Goal: Task Accomplishment & Management: Complete application form

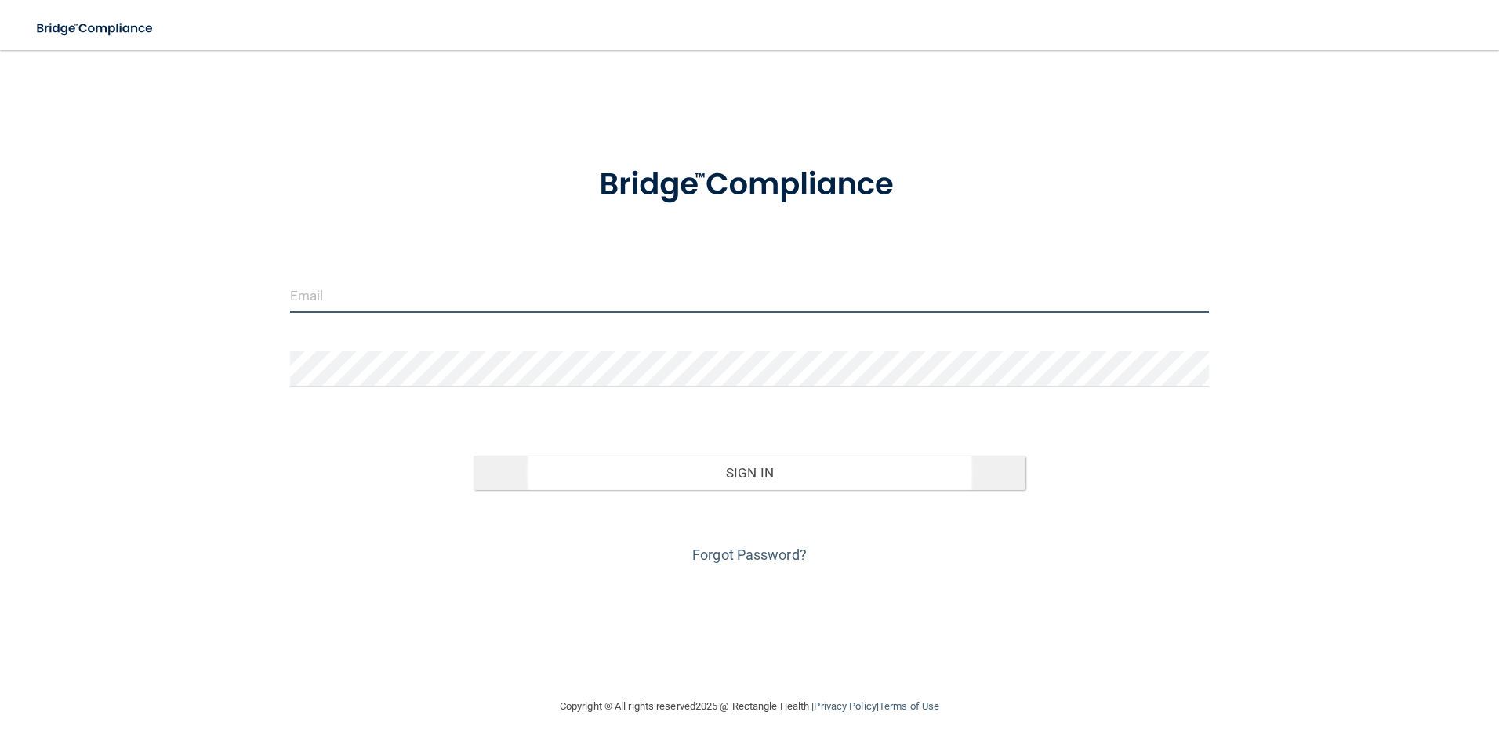
type input "[EMAIL_ADDRESS][DOMAIN_NAME]"
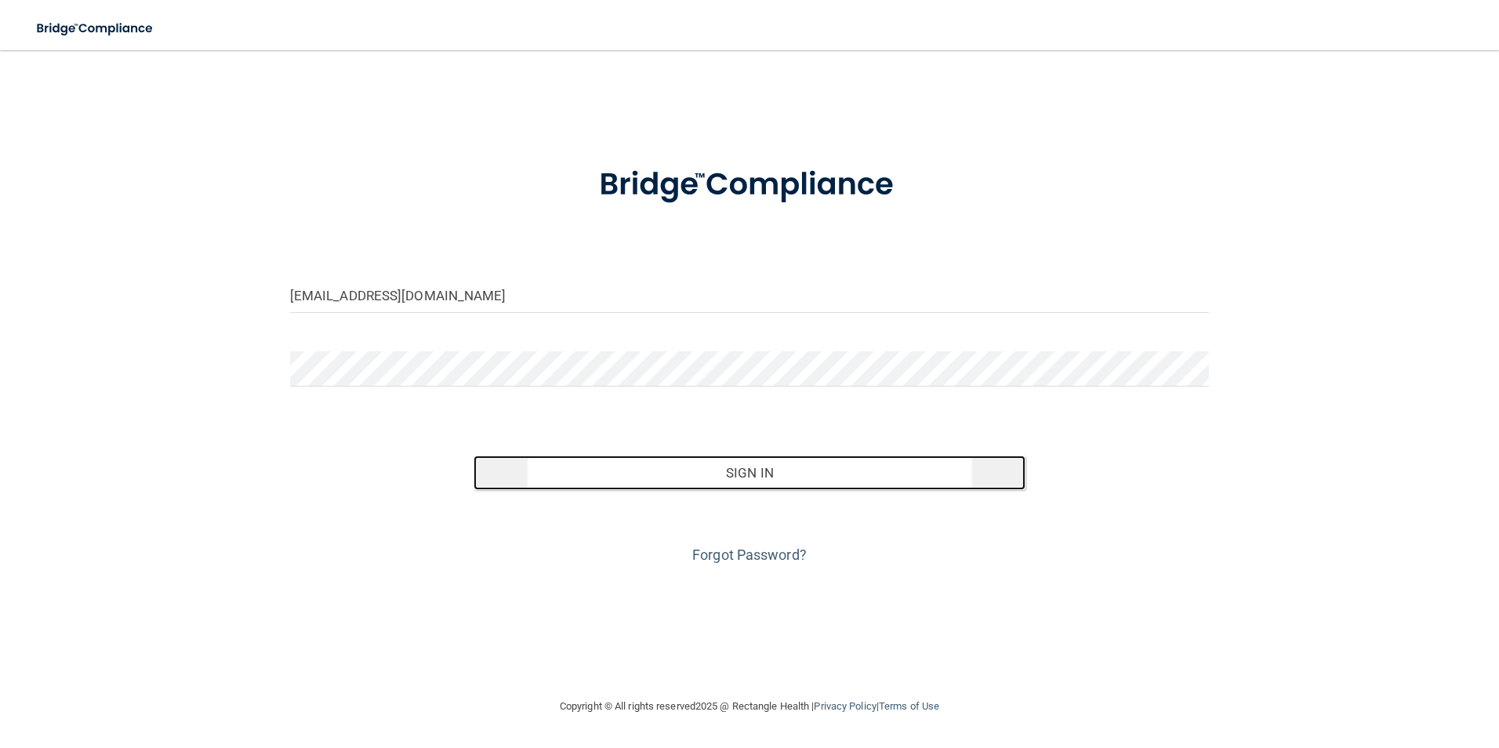
click at [629, 461] on button "Sign In" at bounding box center [750, 473] width 552 height 35
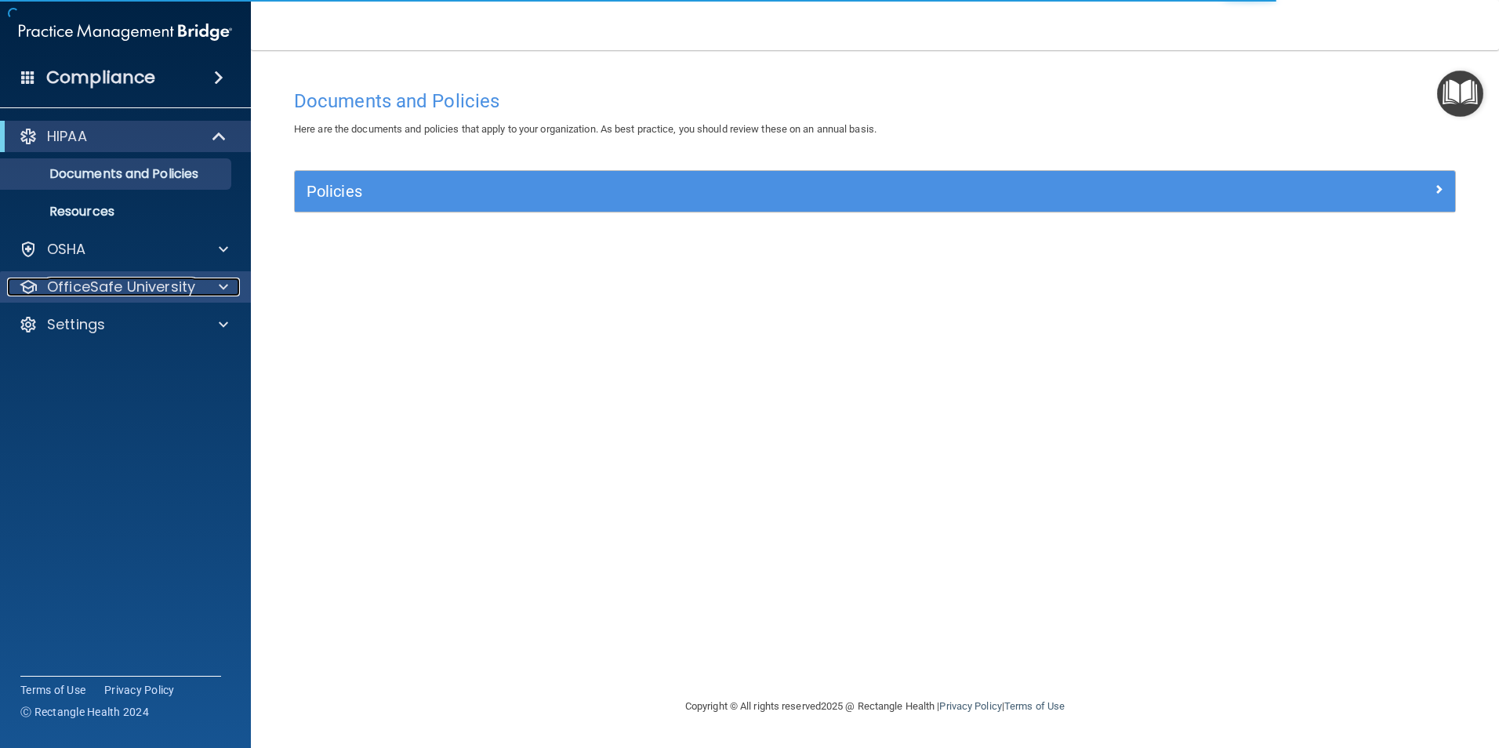
click at [202, 287] on div at bounding box center [221, 287] width 39 height 19
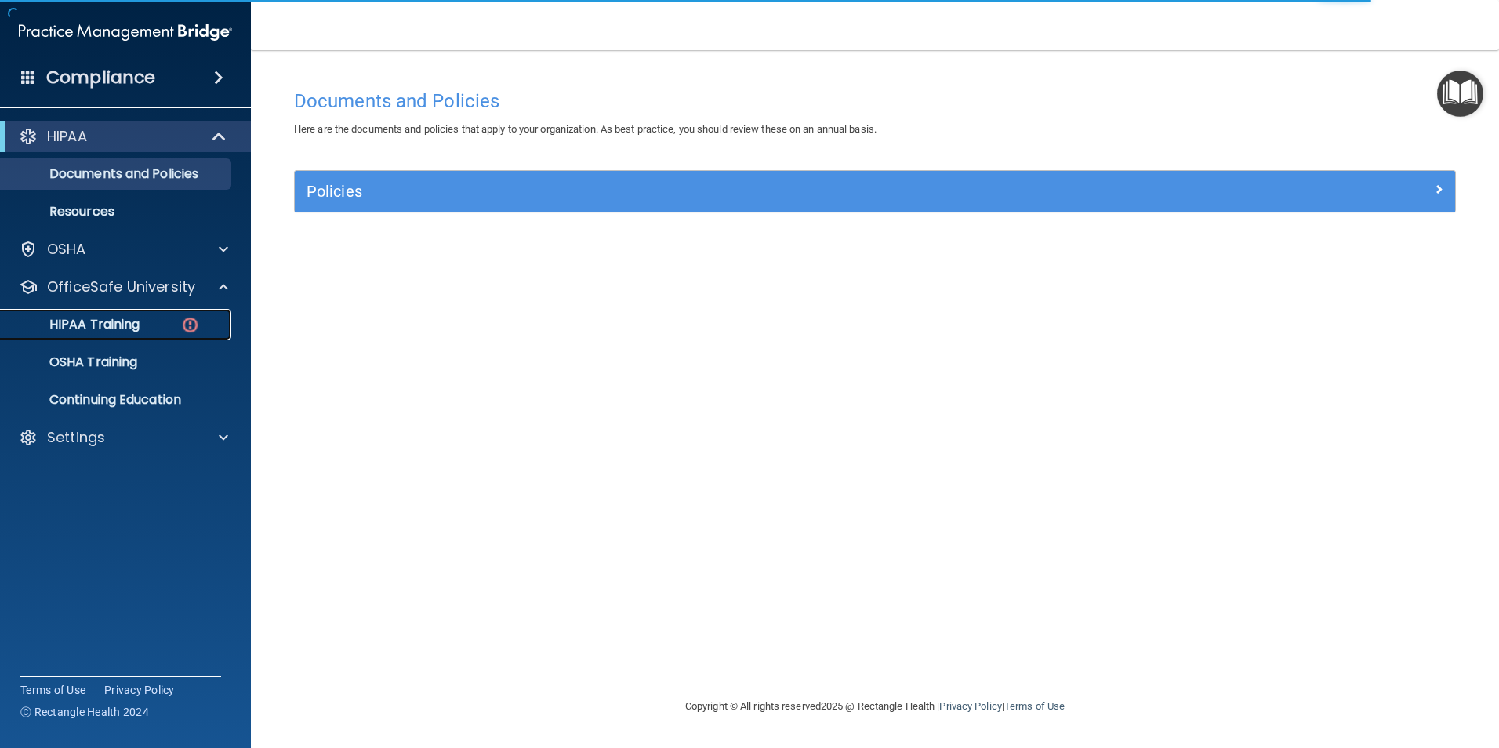
click at [133, 321] on p "HIPAA Training" at bounding box center [74, 325] width 129 height 16
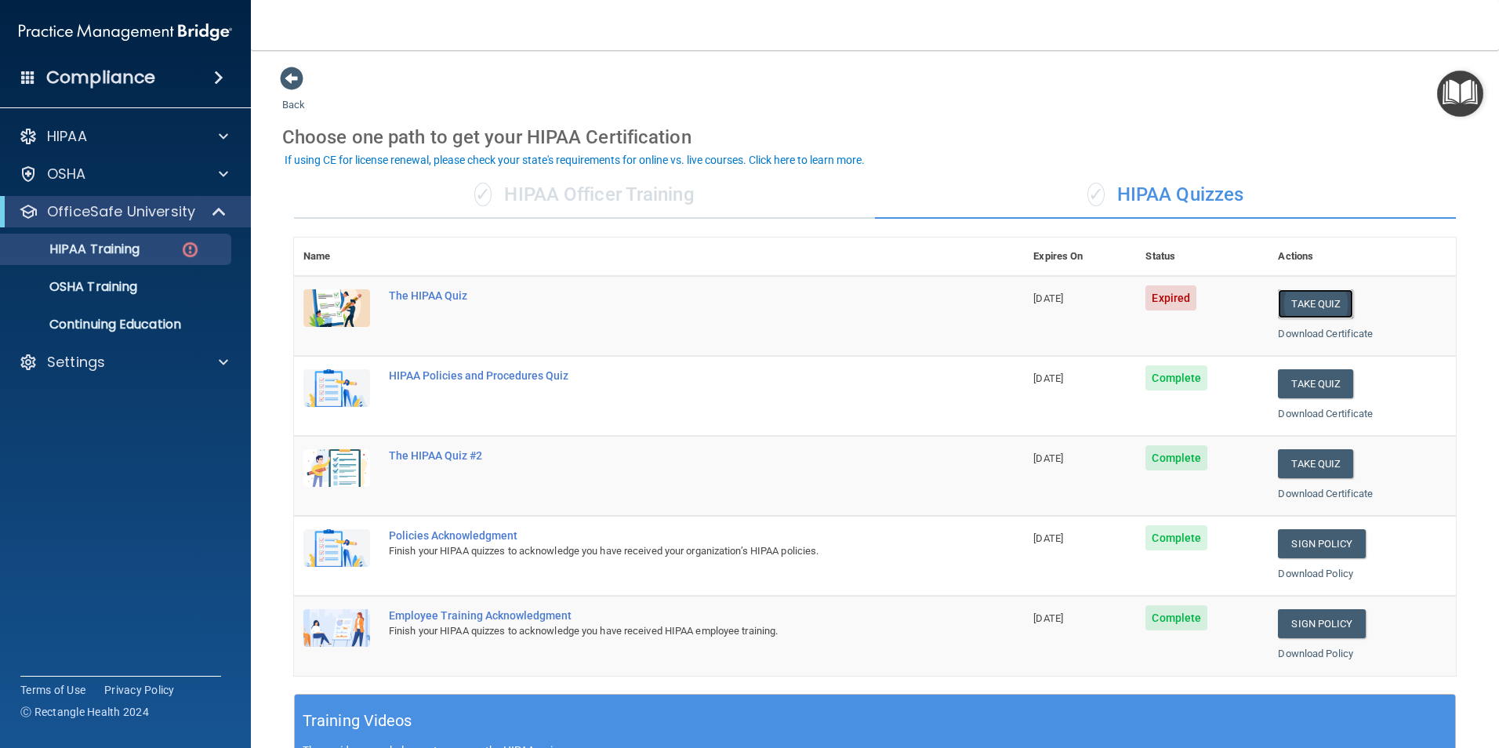
click at [1284, 307] on button "Take Quiz" at bounding box center [1315, 303] width 75 height 29
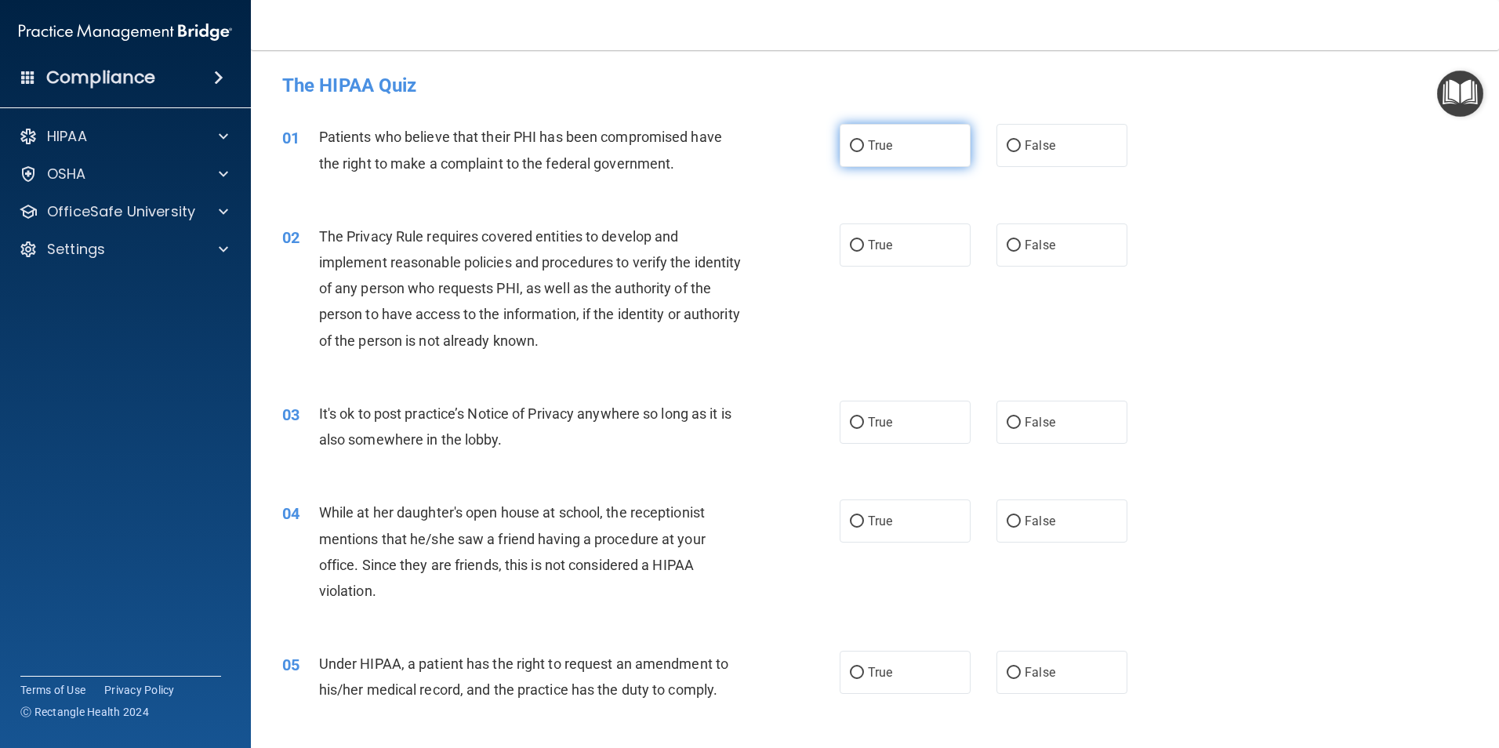
click at [854, 147] on input "True" at bounding box center [857, 146] width 14 height 12
radio input "true"
click at [850, 241] on input "True" at bounding box center [857, 246] width 14 height 12
radio input "true"
click at [1007, 422] on input "False" at bounding box center [1014, 423] width 14 height 12
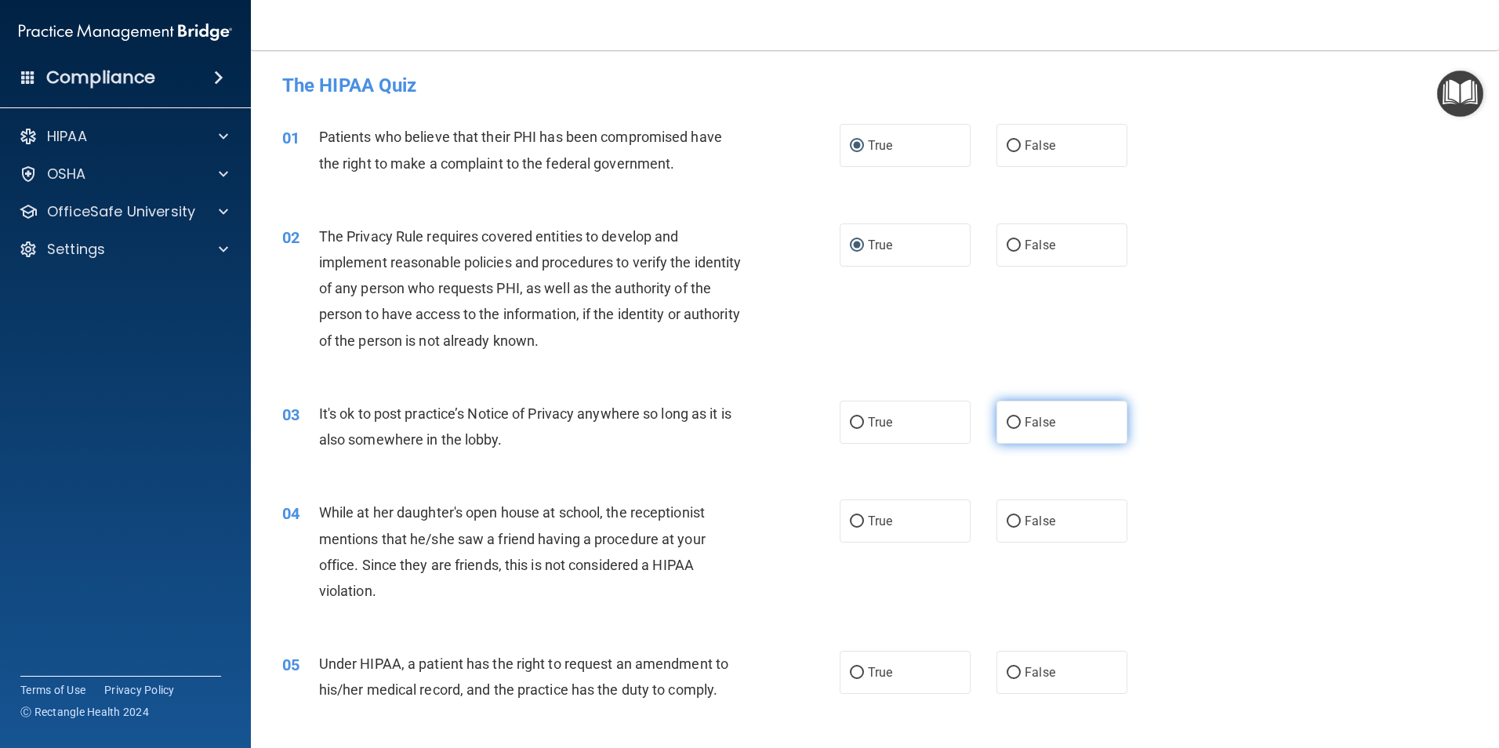
radio input "true"
click at [1007, 523] on input "False" at bounding box center [1014, 522] width 14 height 12
radio input "true"
click at [1007, 668] on input "False" at bounding box center [1014, 673] width 14 height 12
radio input "true"
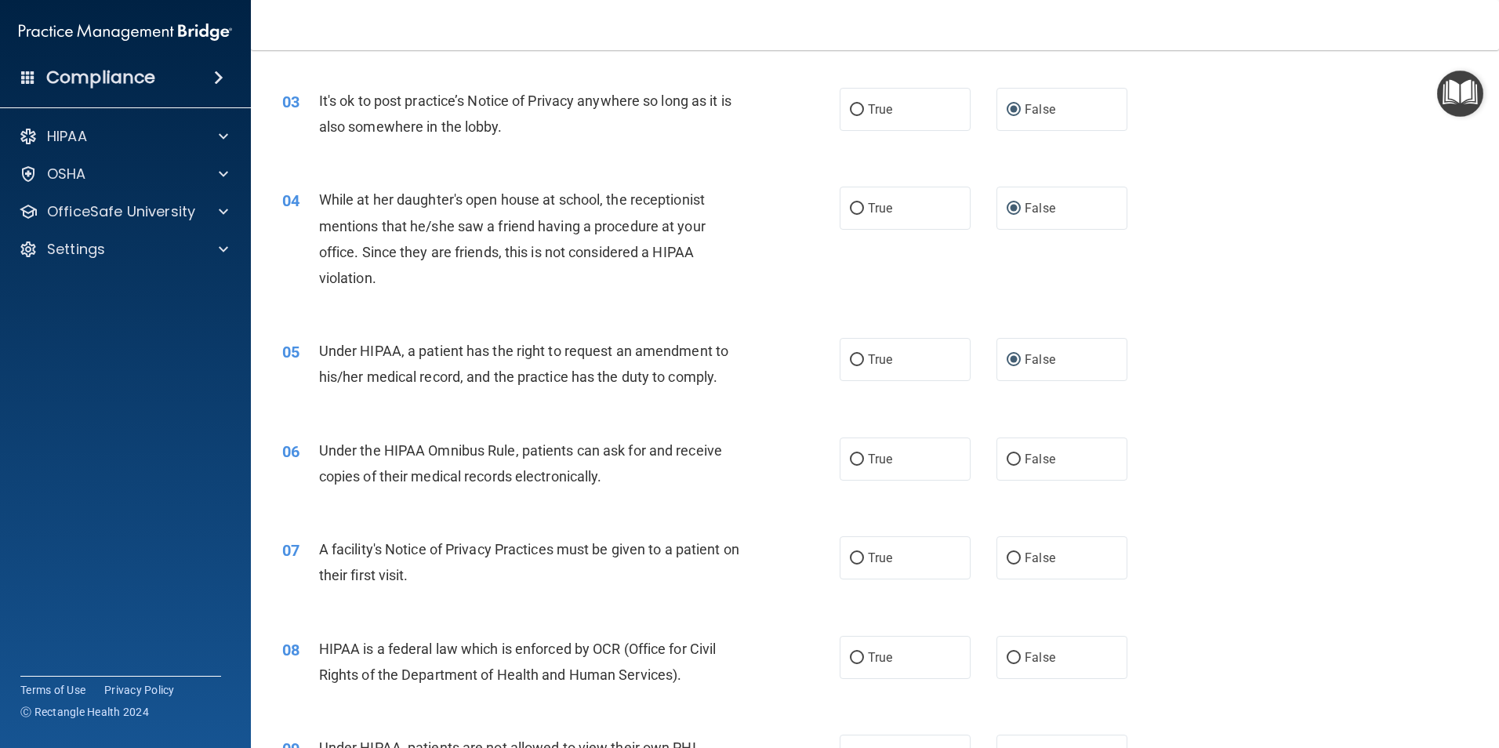
scroll to position [314, 0]
click at [850, 459] on input "True" at bounding box center [857, 459] width 14 height 12
radio input "true"
click at [850, 557] on input "True" at bounding box center [857, 558] width 14 height 12
radio input "true"
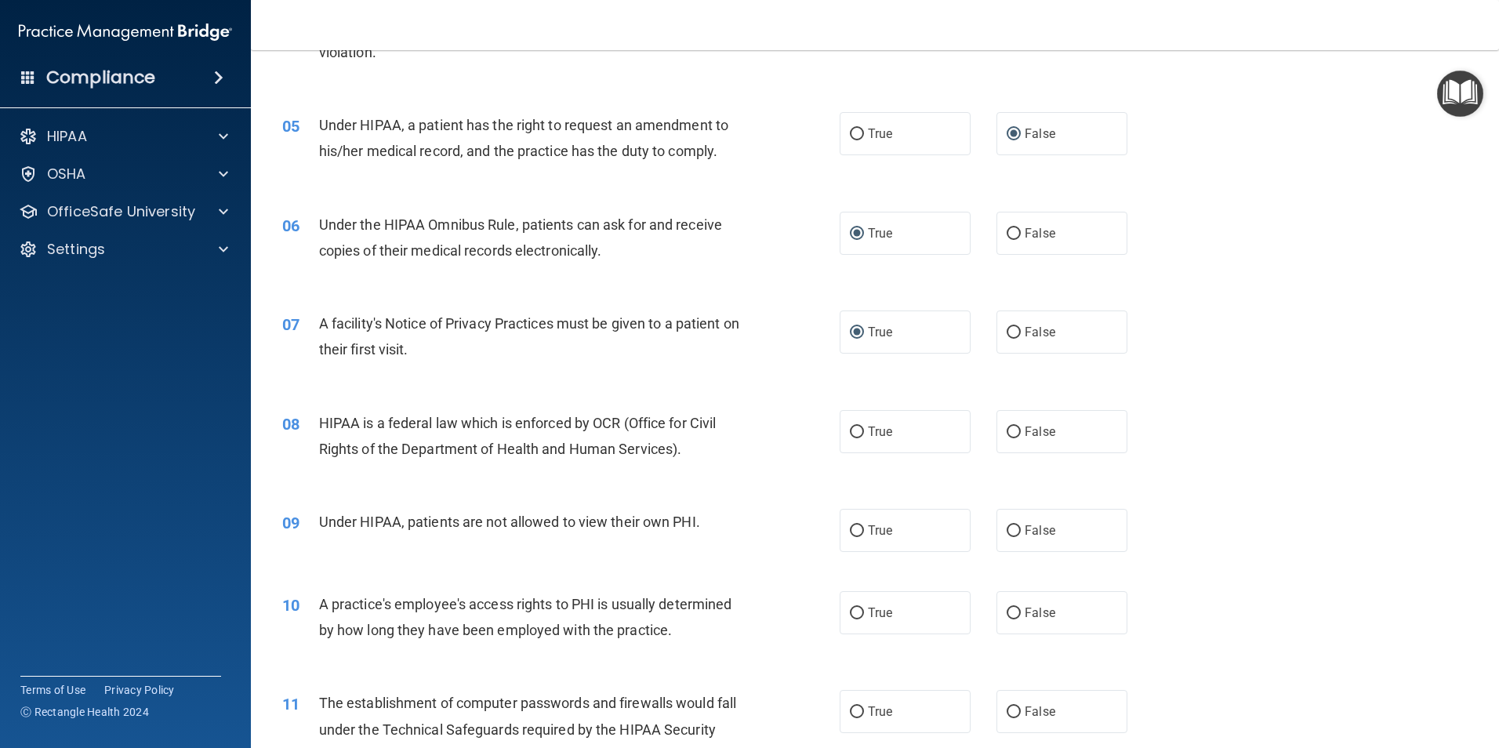
scroll to position [549, 0]
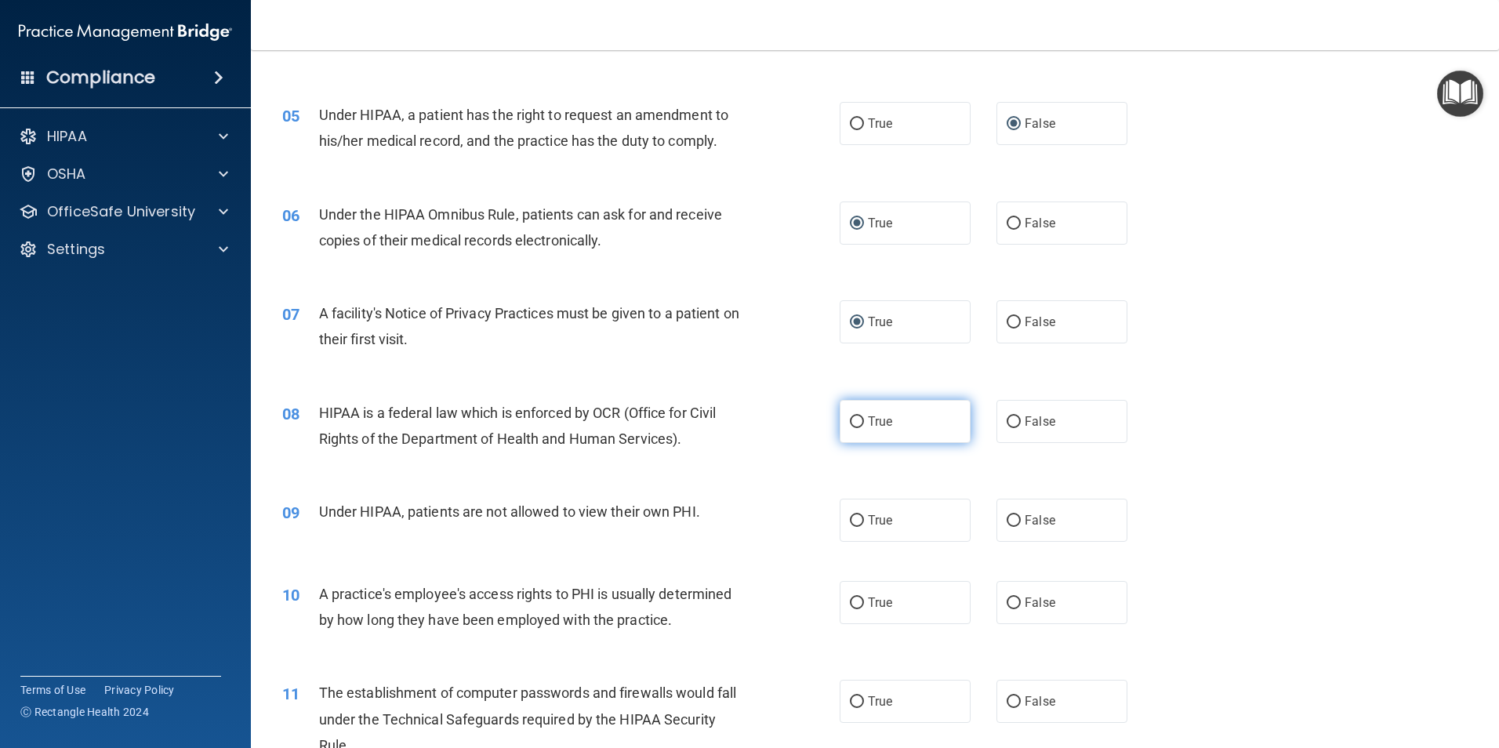
click at [851, 416] on input "True" at bounding box center [857, 422] width 14 height 12
radio input "true"
click at [1013, 524] on input "False" at bounding box center [1014, 521] width 14 height 12
radio input "true"
click at [1009, 599] on input "False" at bounding box center [1014, 603] width 14 height 12
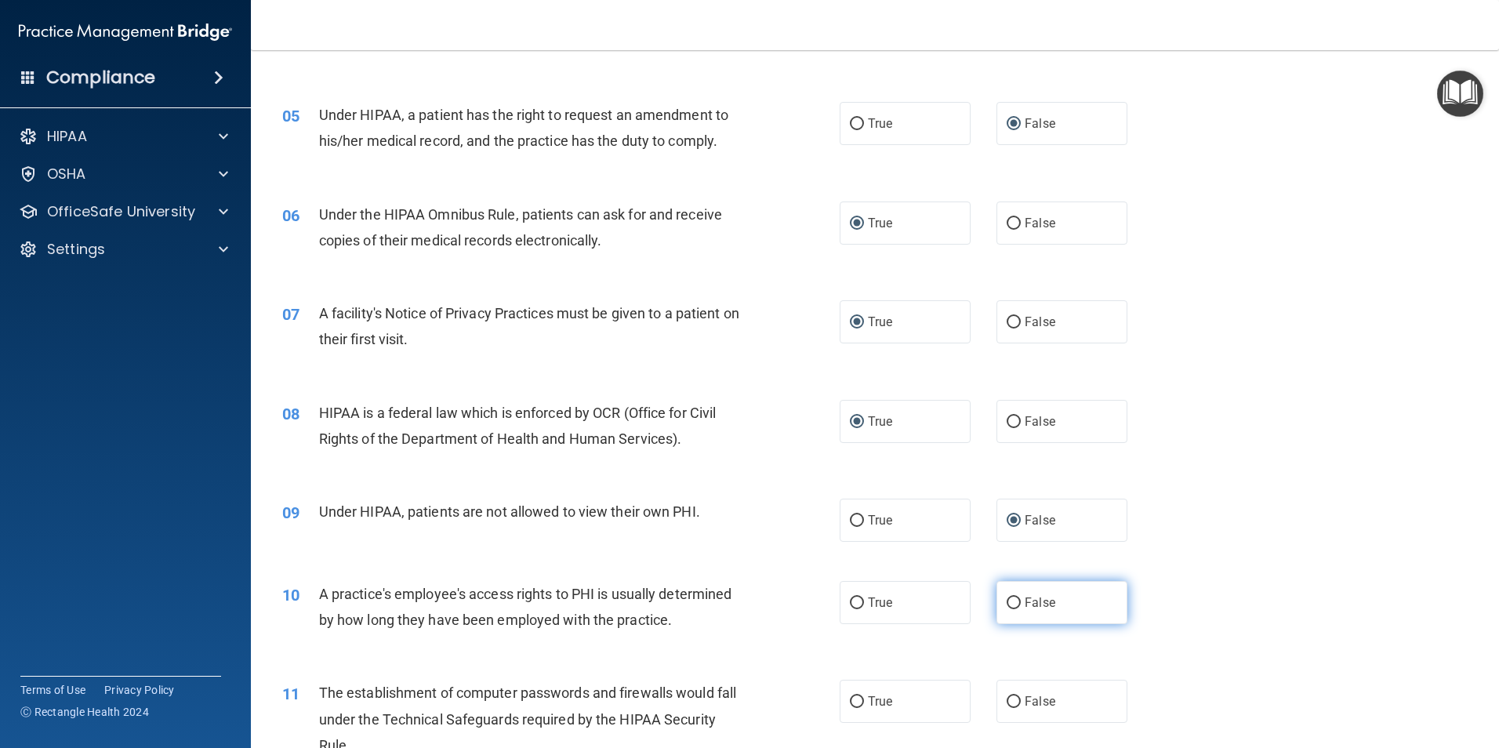
radio input "true"
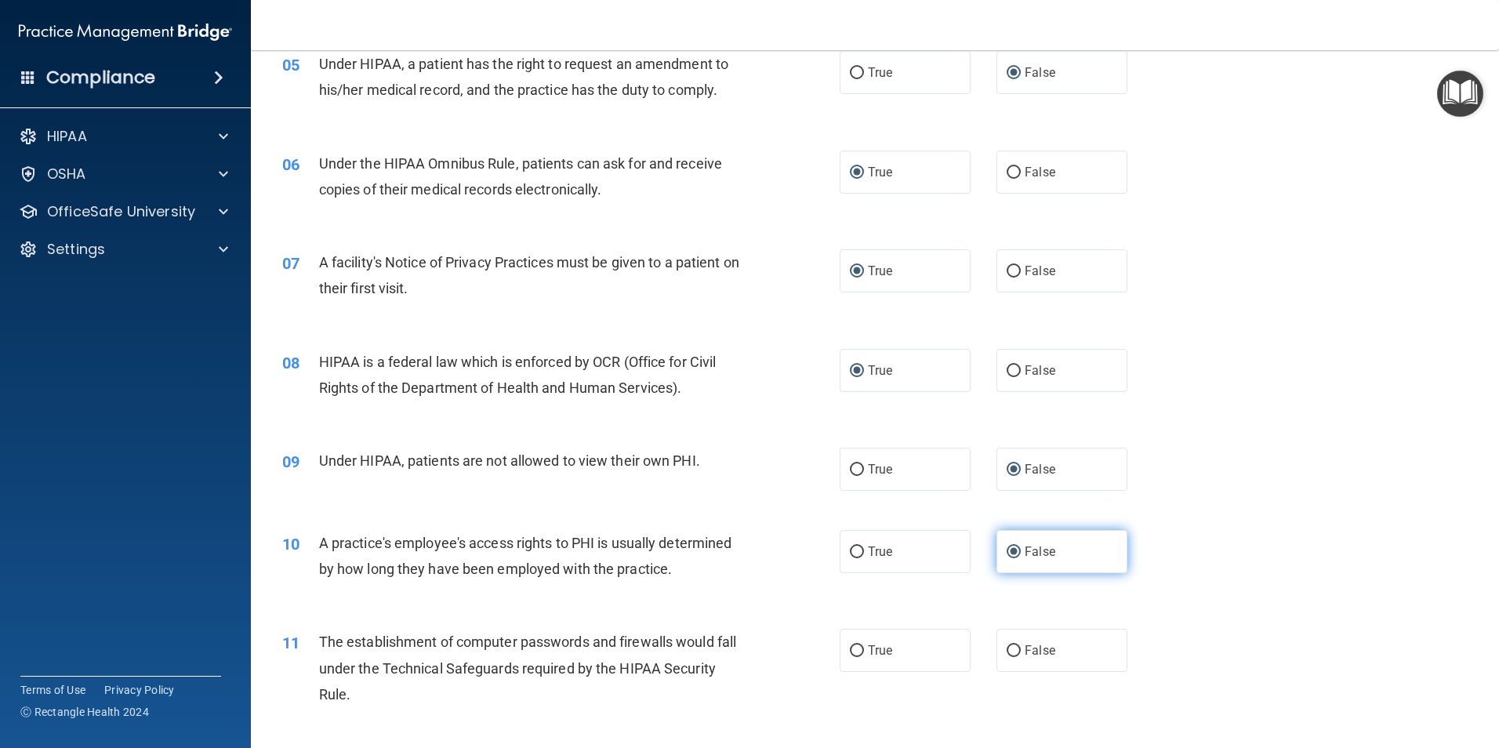
scroll to position [627, 0]
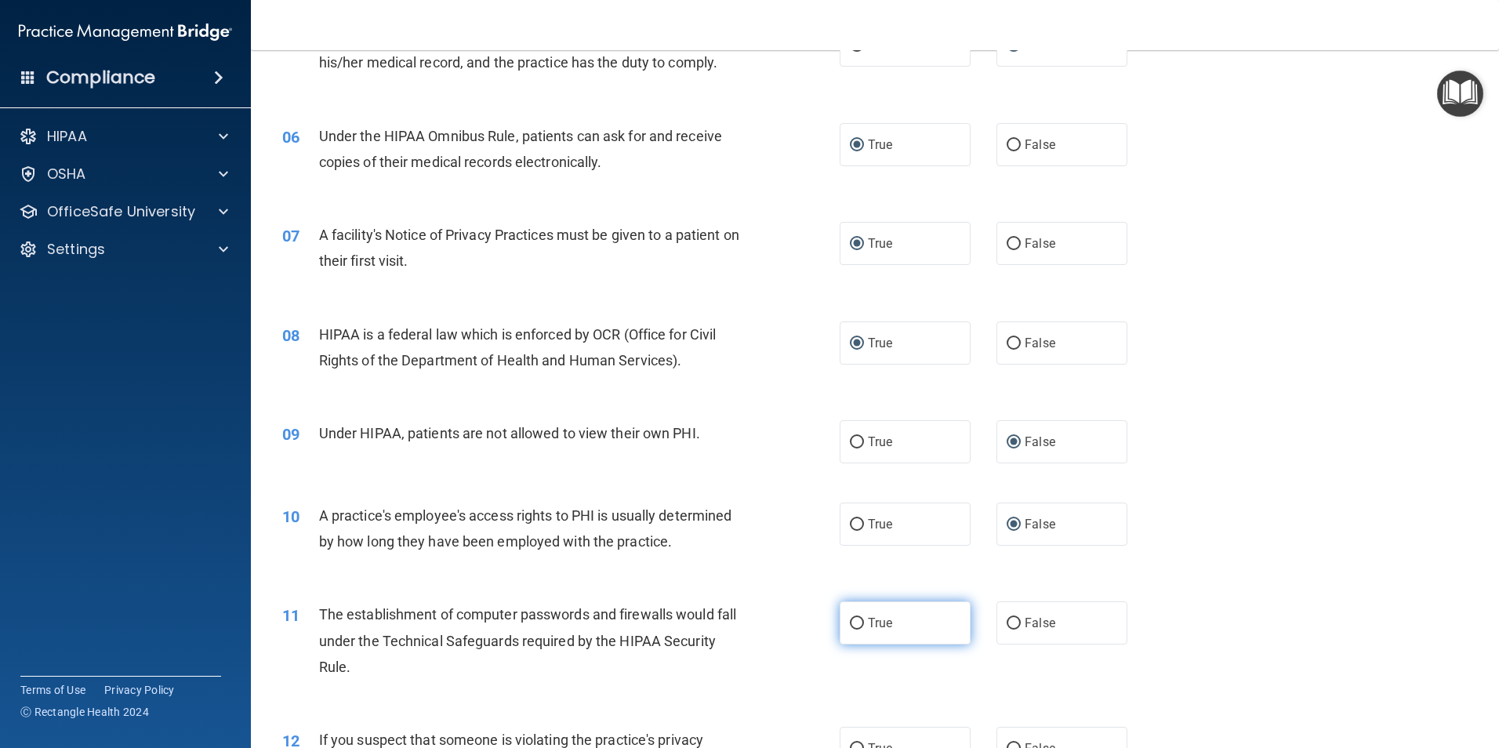
click at [852, 622] on input "True" at bounding box center [857, 624] width 14 height 12
radio input "true"
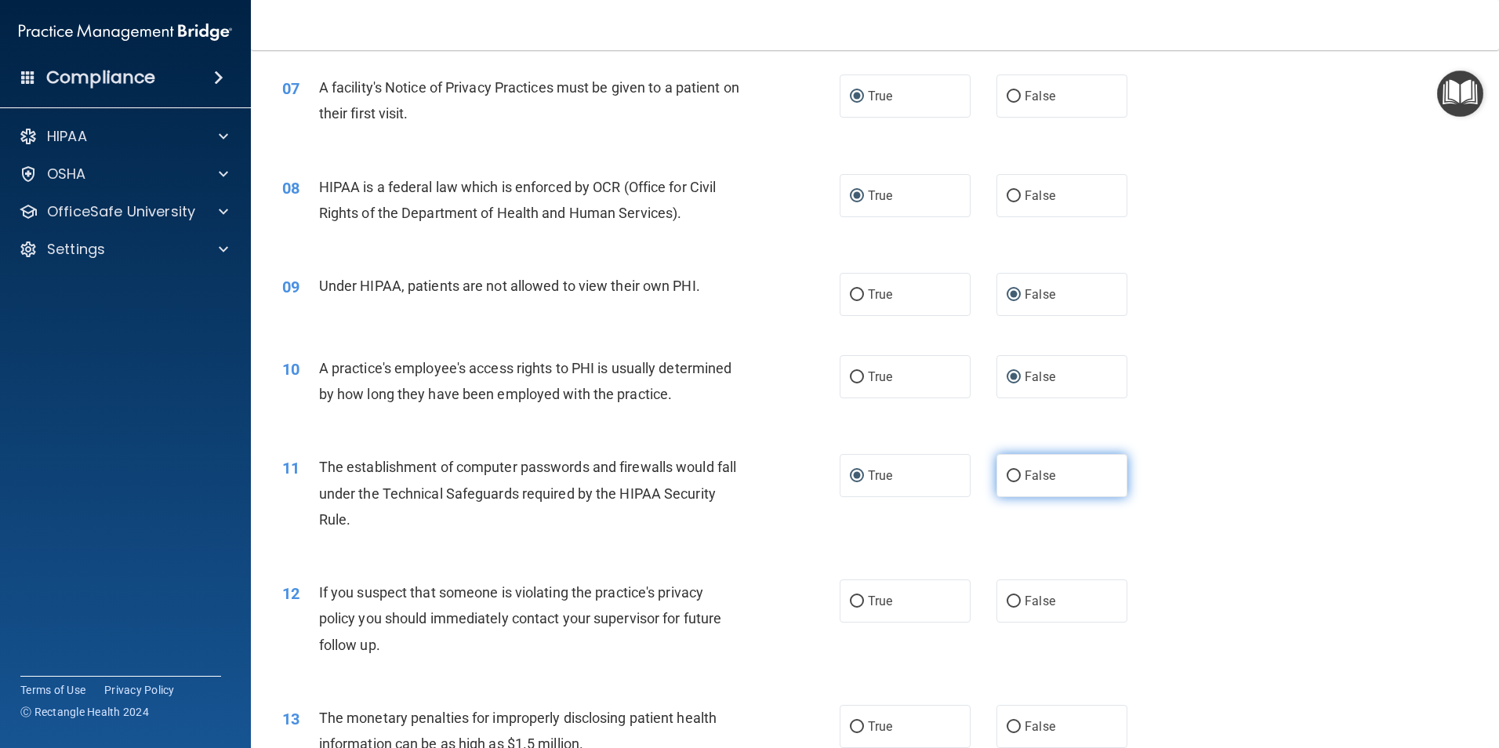
scroll to position [784, 0]
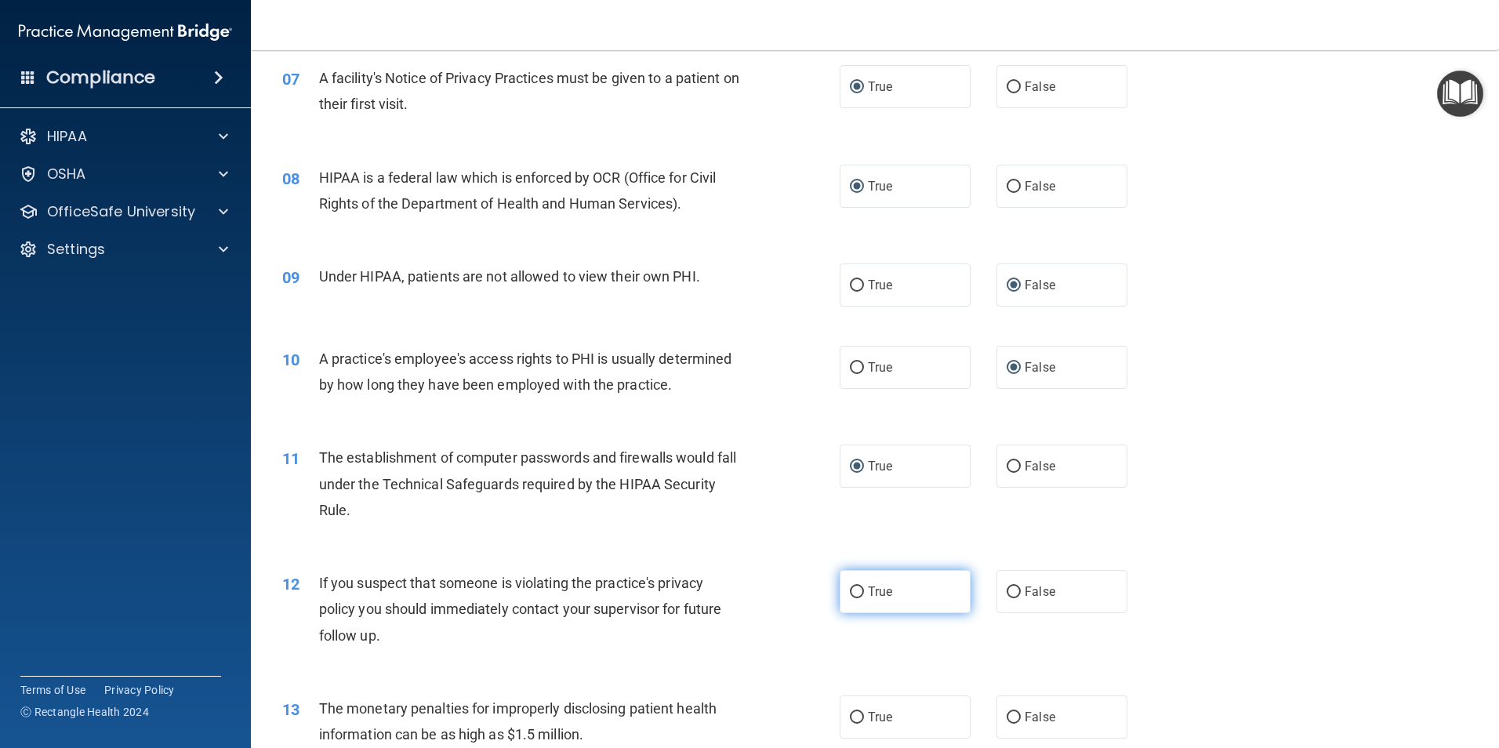
click at [850, 587] on input "True" at bounding box center [857, 593] width 14 height 12
radio input "true"
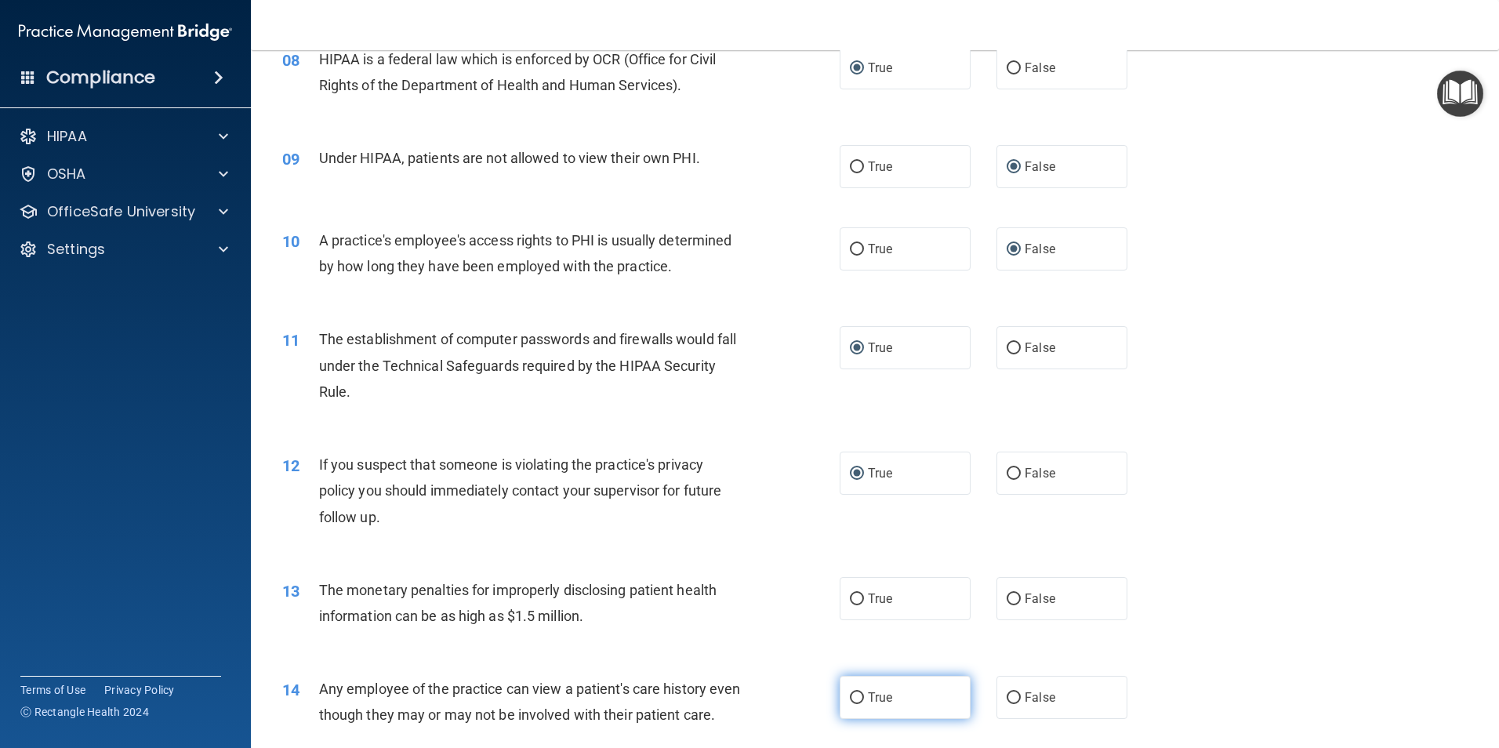
scroll to position [941, 0]
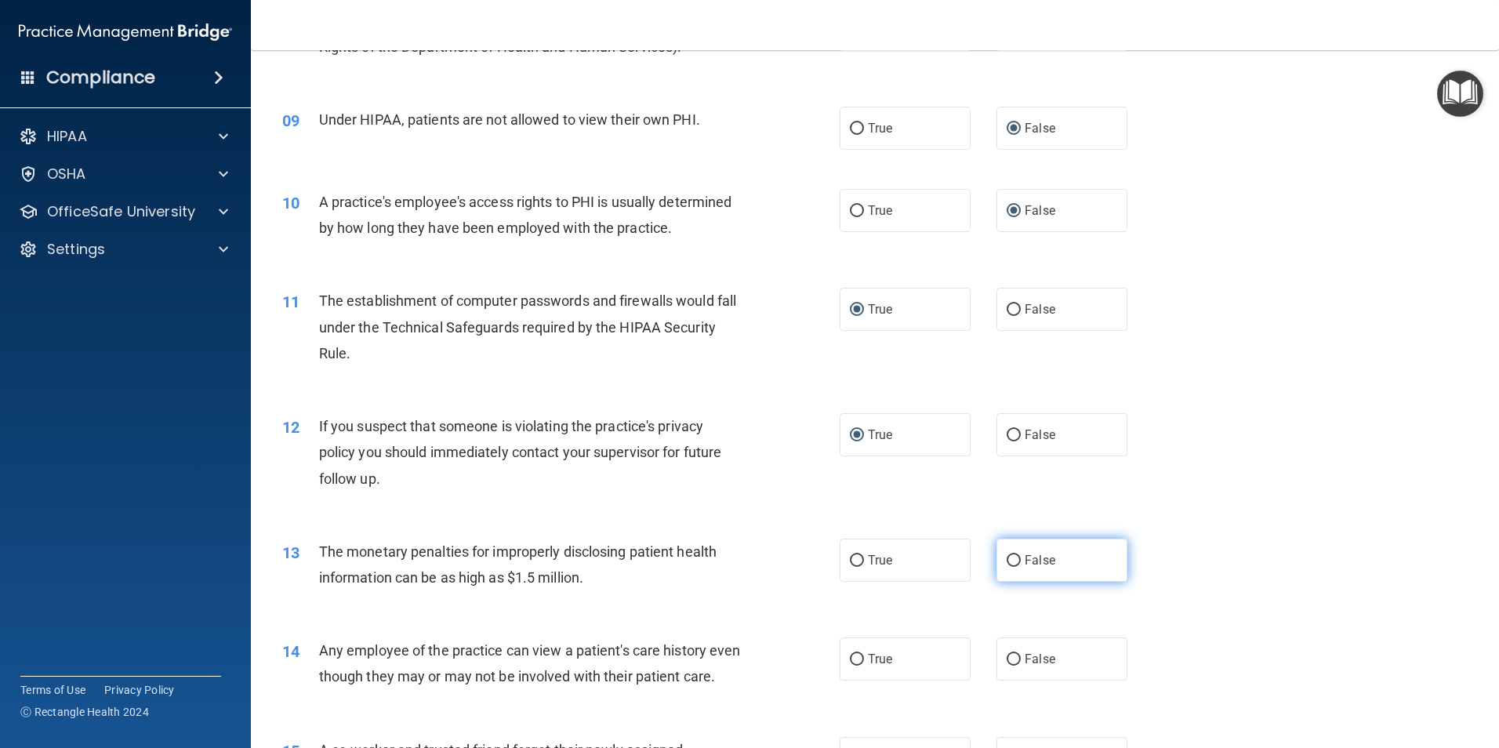
click at [1008, 555] on input "False" at bounding box center [1014, 561] width 14 height 12
radio input "true"
click at [1007, 656] on input "False" at bounding box center [1014, 660] width 14 height 12
radio input "true"
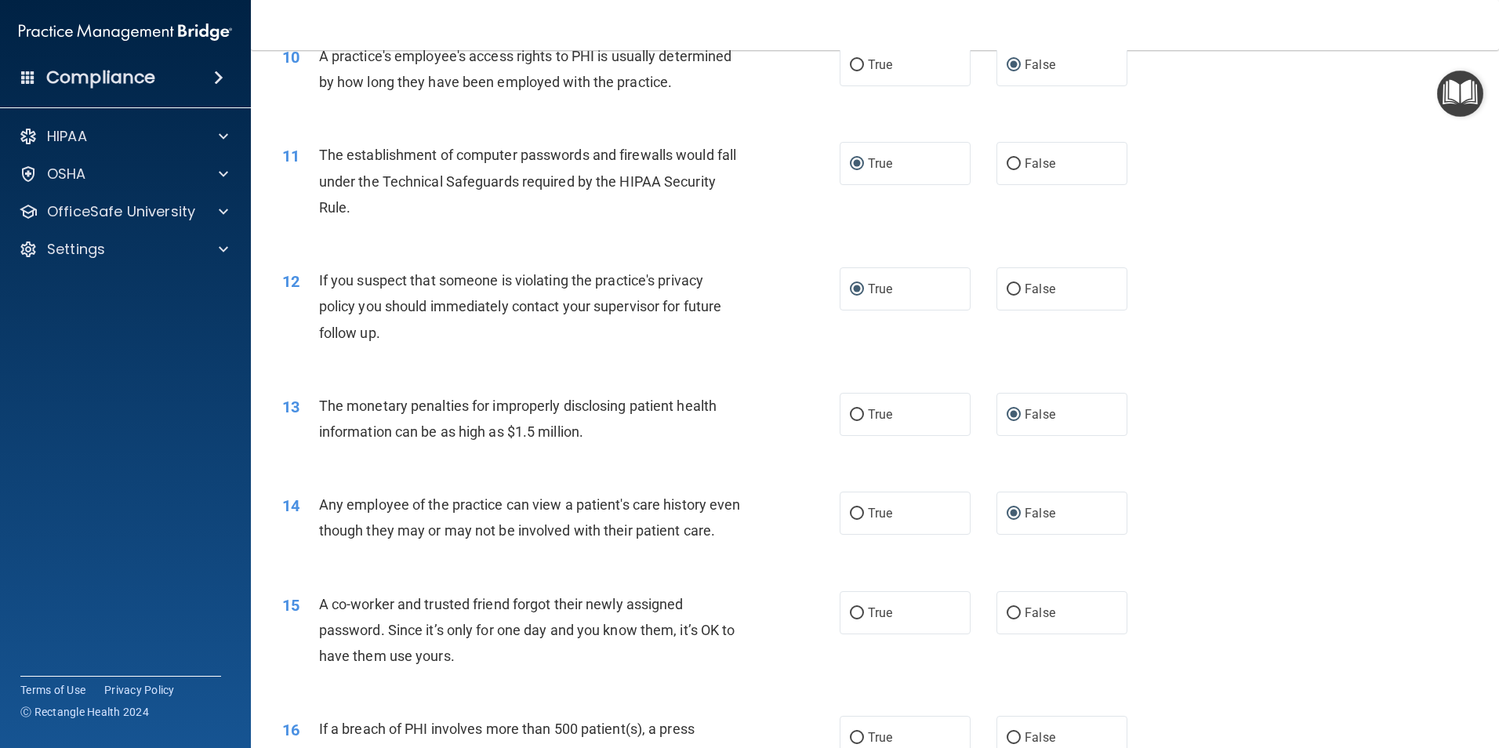
scroll to position [1098, 0]
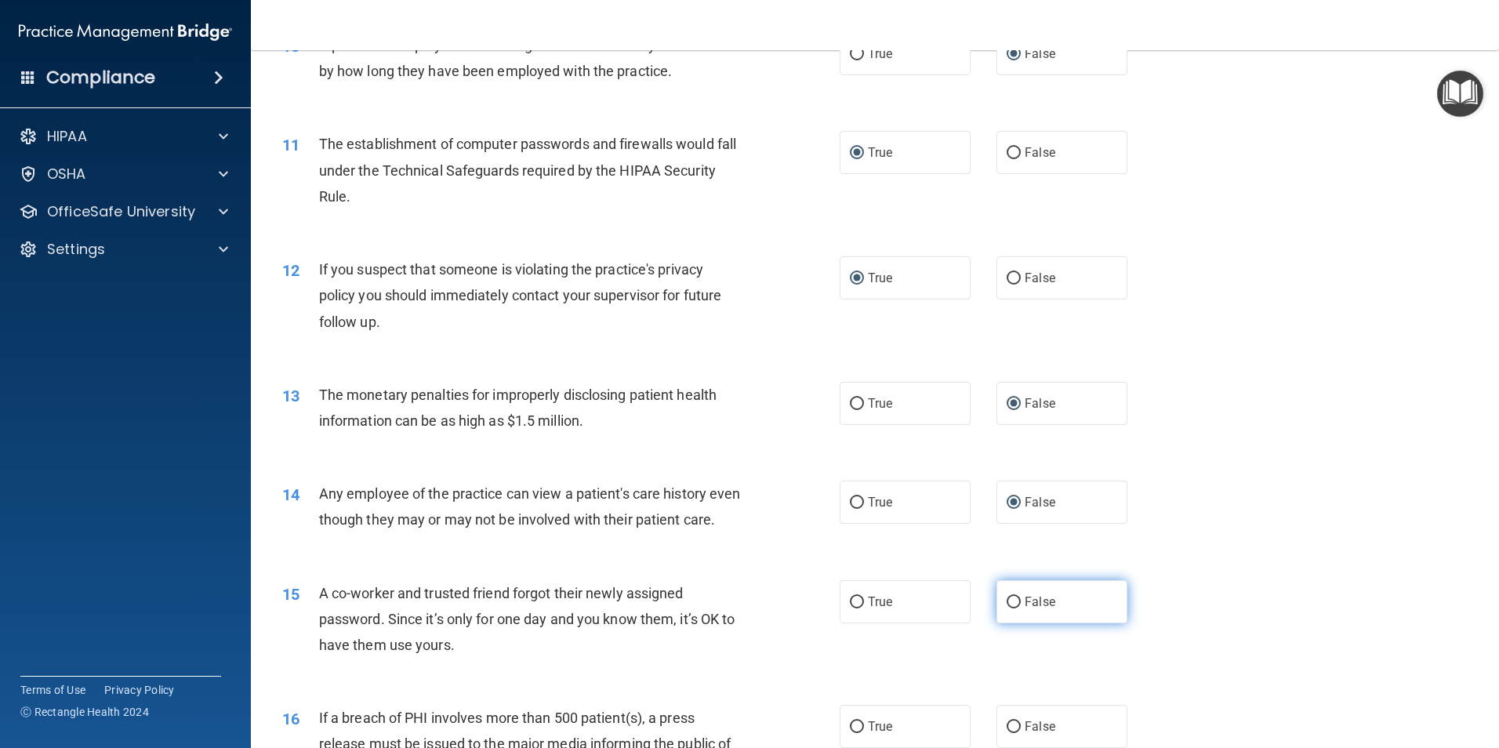
click at [1007, 608] on input "False" at bounding box center [1014, 603] width 14 height 12
radio input "true"
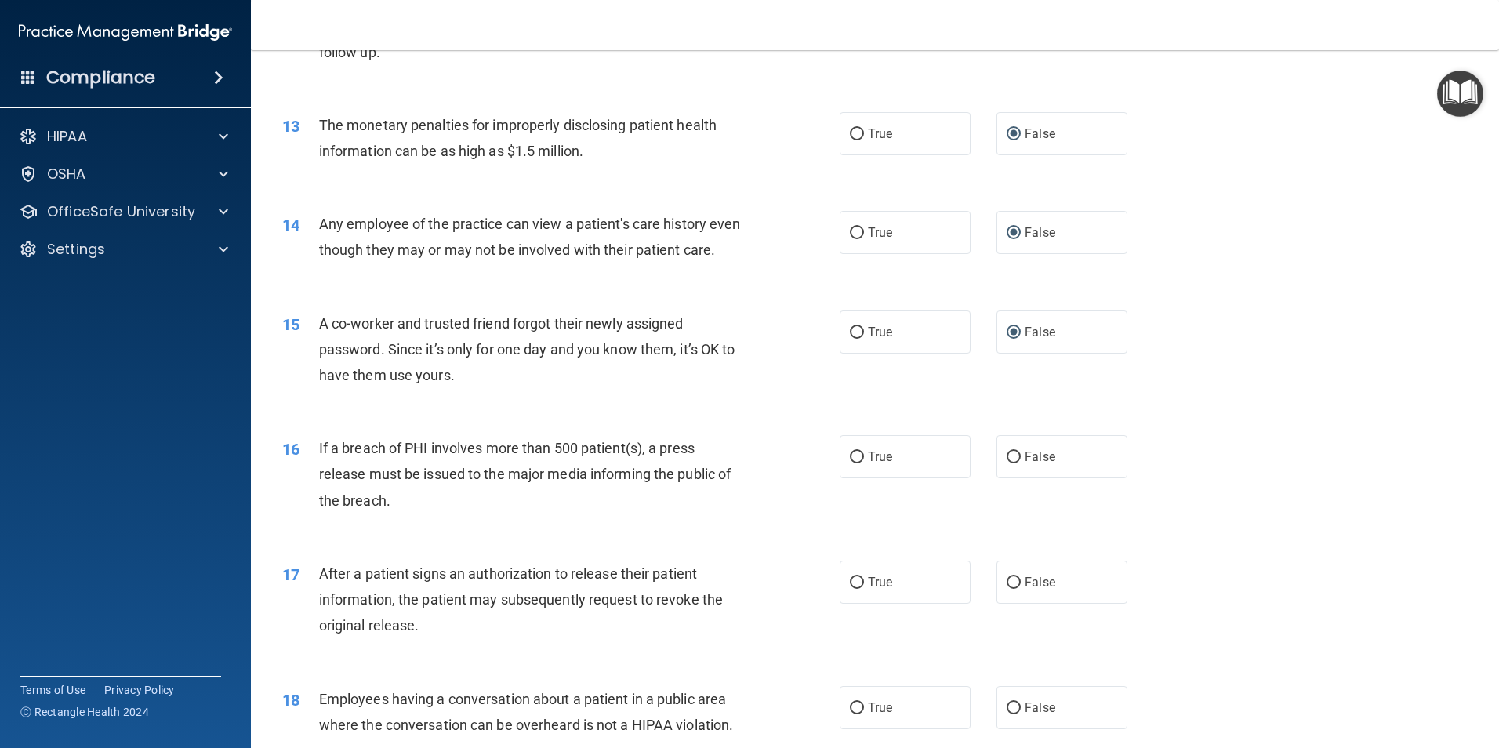
scroll to position [1411, 0]
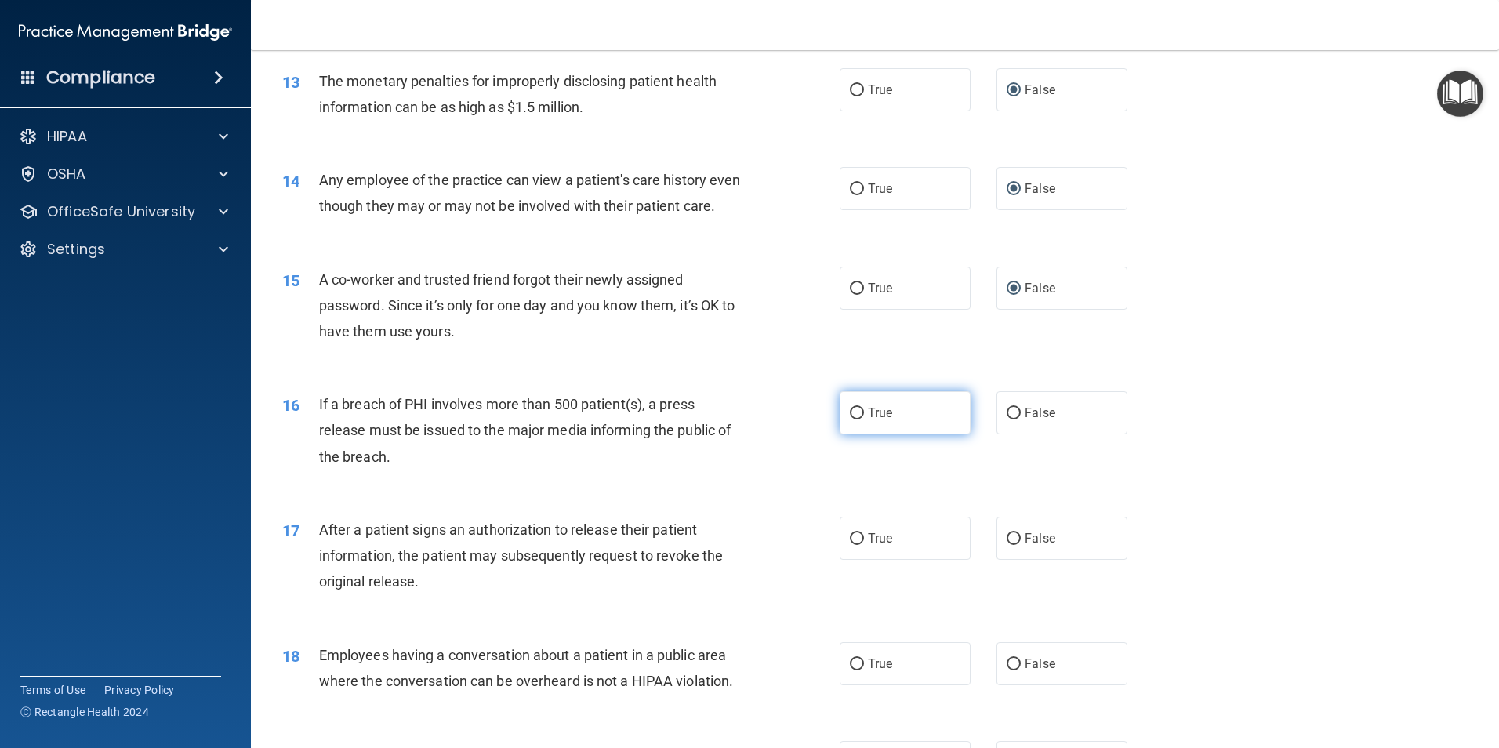
click at [847, 431] on label "True" at bounding box center [905, 412] width 131 height 43
click at [850, 420] on input "True" at bounding box center [857, 414] width 14 height 12
radio input "true"
click at [850, 545] on input "True" at bounding box center [857, 539] width 14 height 12
radio input "true"
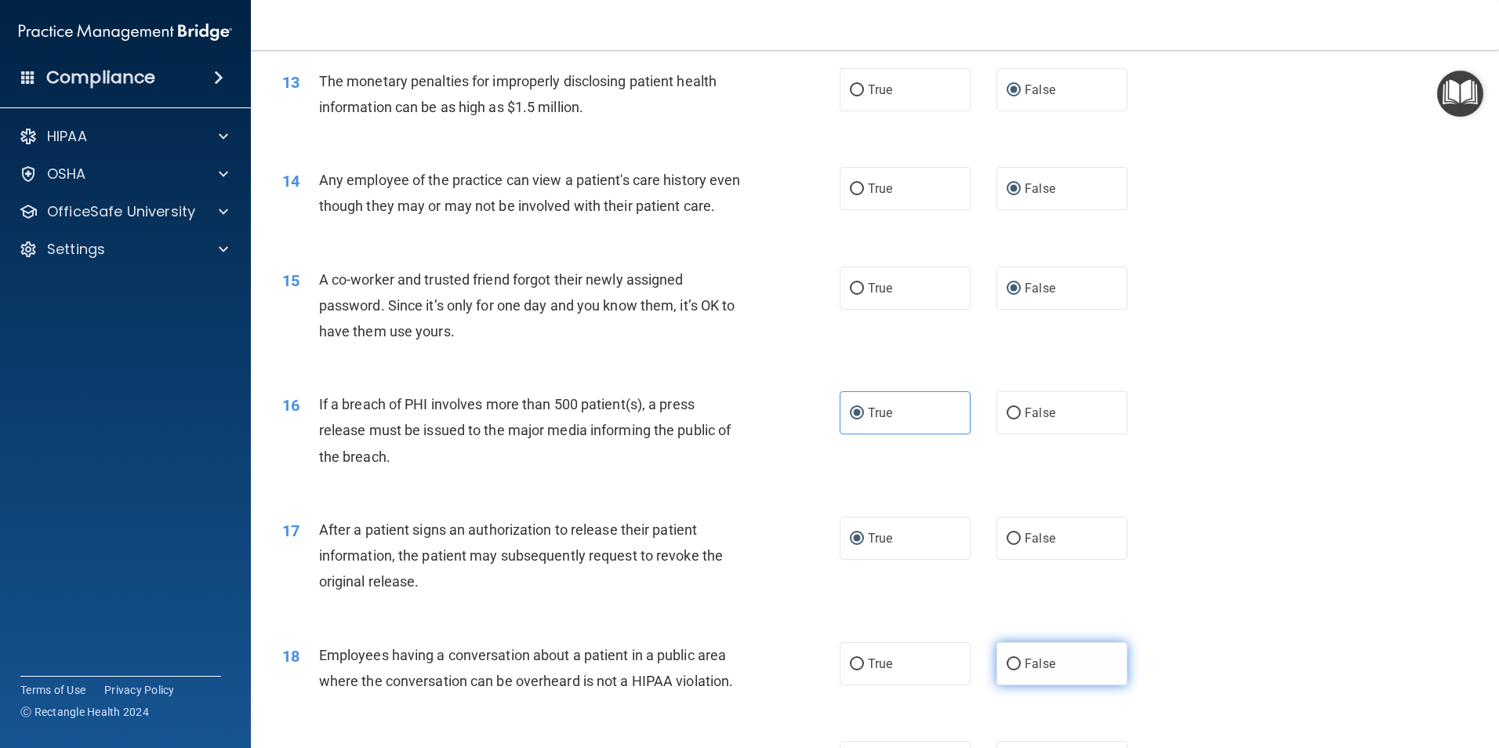
click at [1012, 670] on input "False" at bounding box center [1014, 665] width 14 height 12
radio input "true"
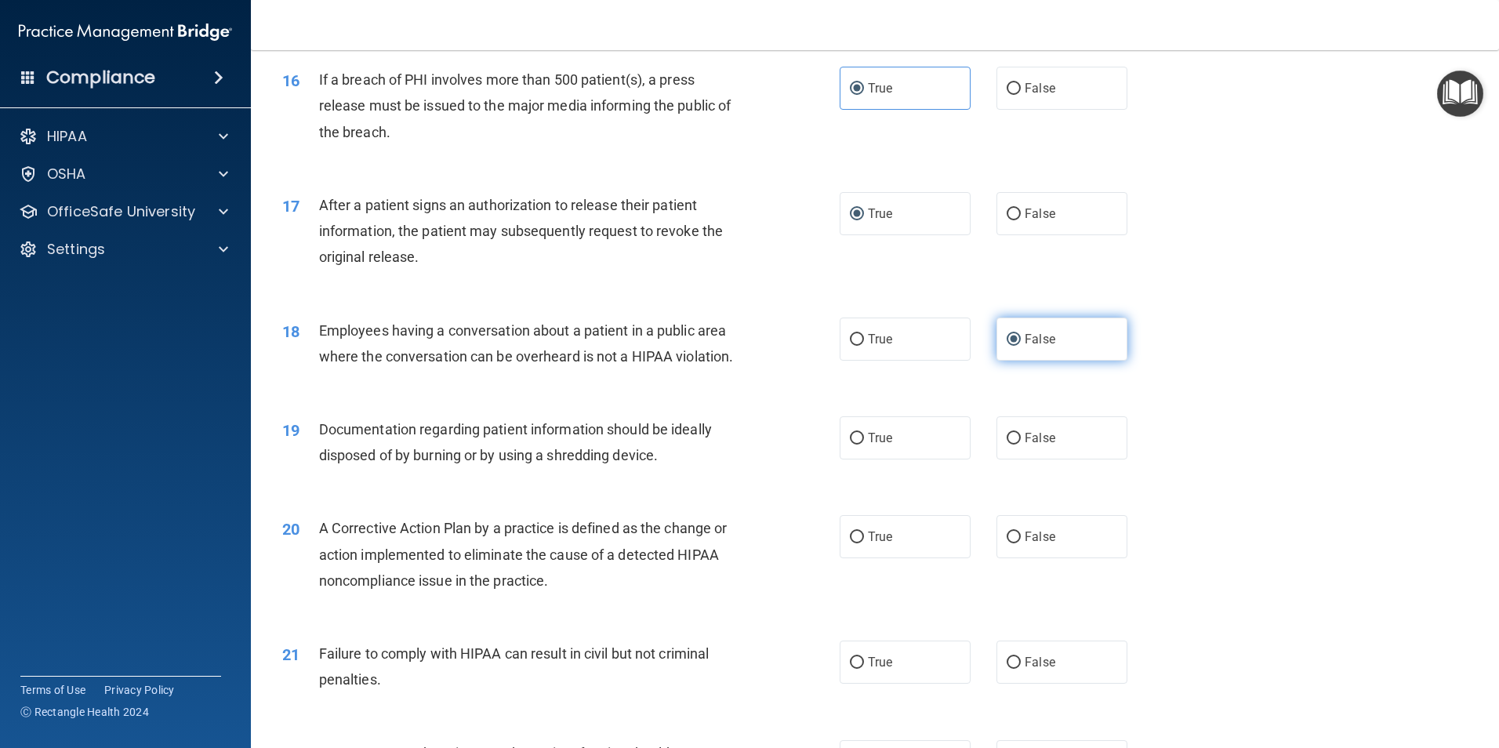
scroll to position [1803, 0]
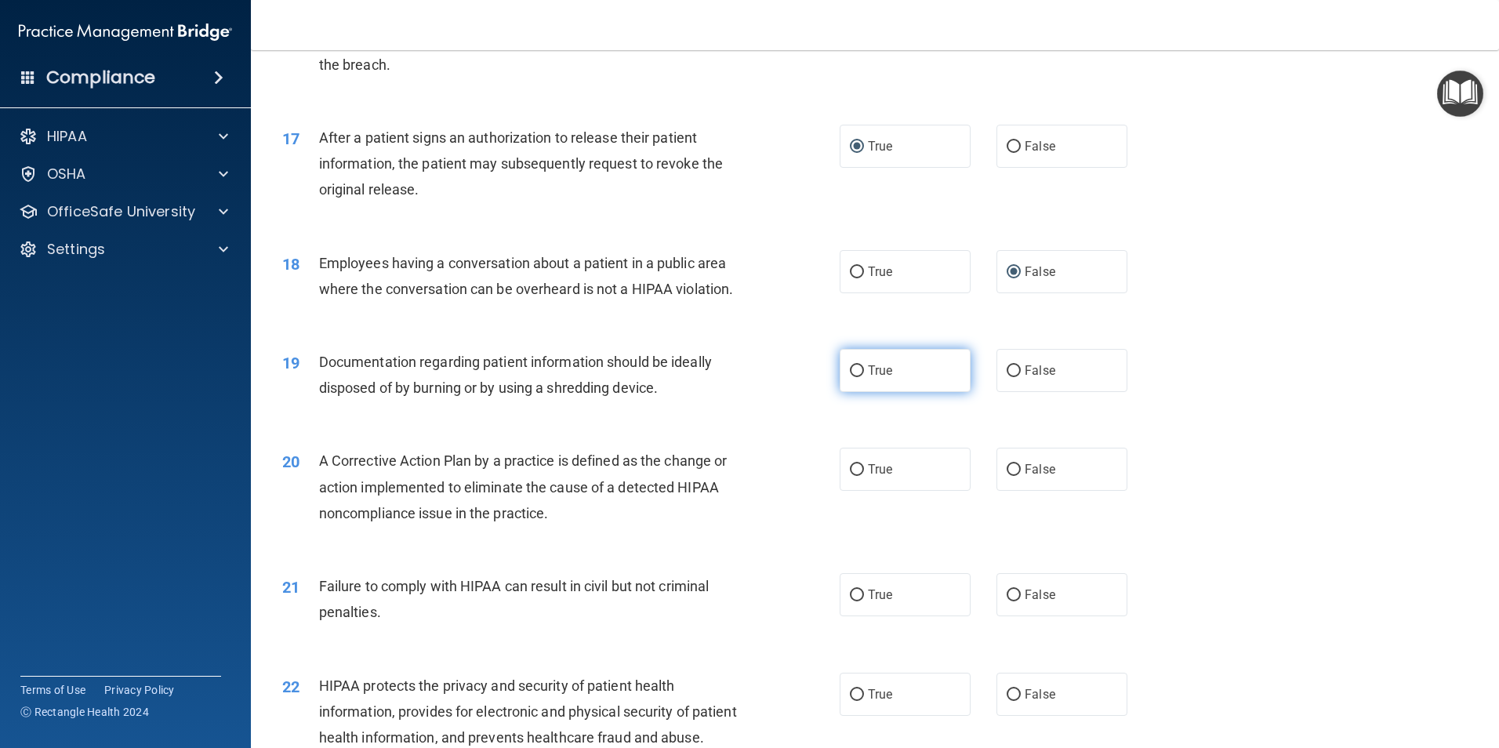
click at [852, 377] on input "True" at bounding box center [857, 371] width 14 height 12
radio input "true"
click at [1007, 476] on input "False" at bounding box center [1014, 470] width 14 height 12
radio input "true"
click at [1007, 601] on input "False" at bounding box center [1014, 596] width 14 height 12
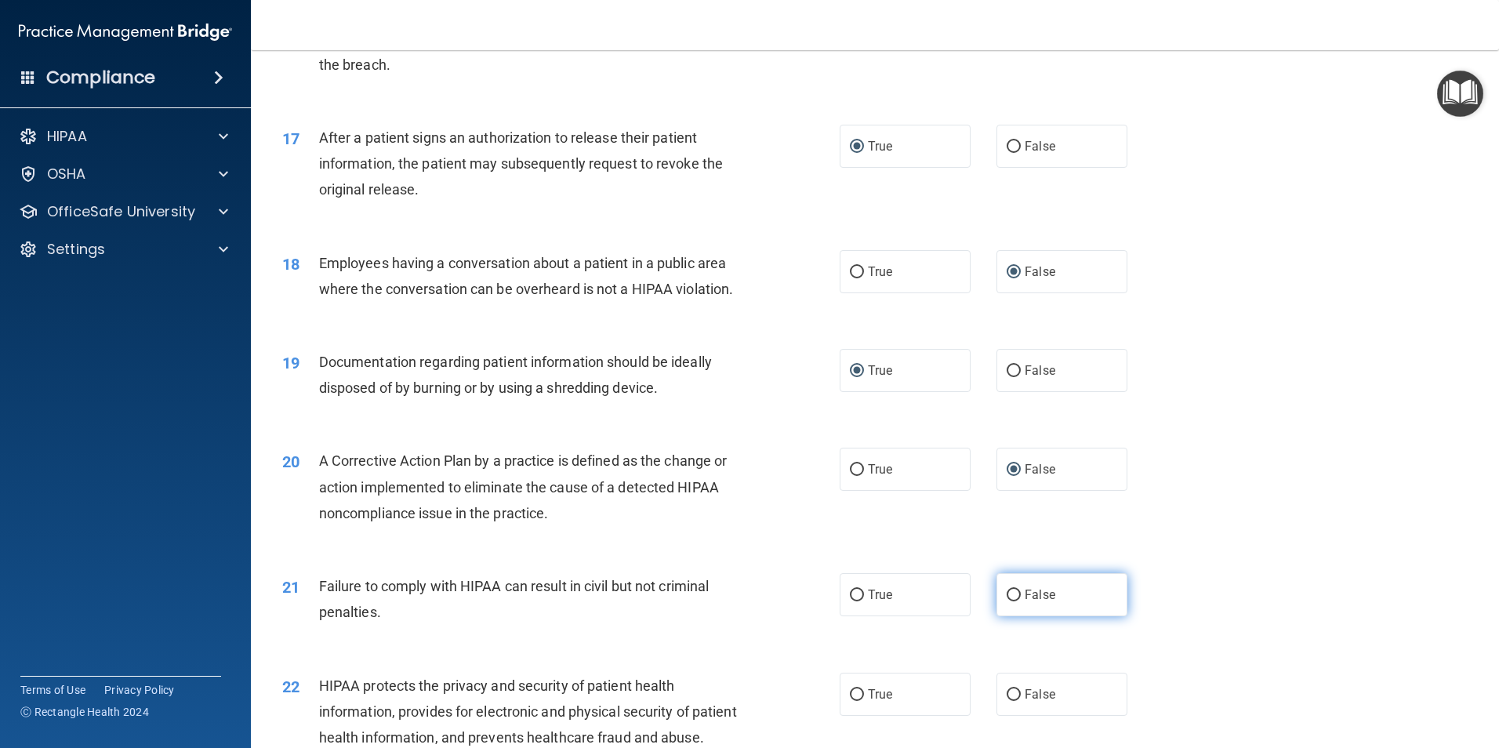
radio input "true"
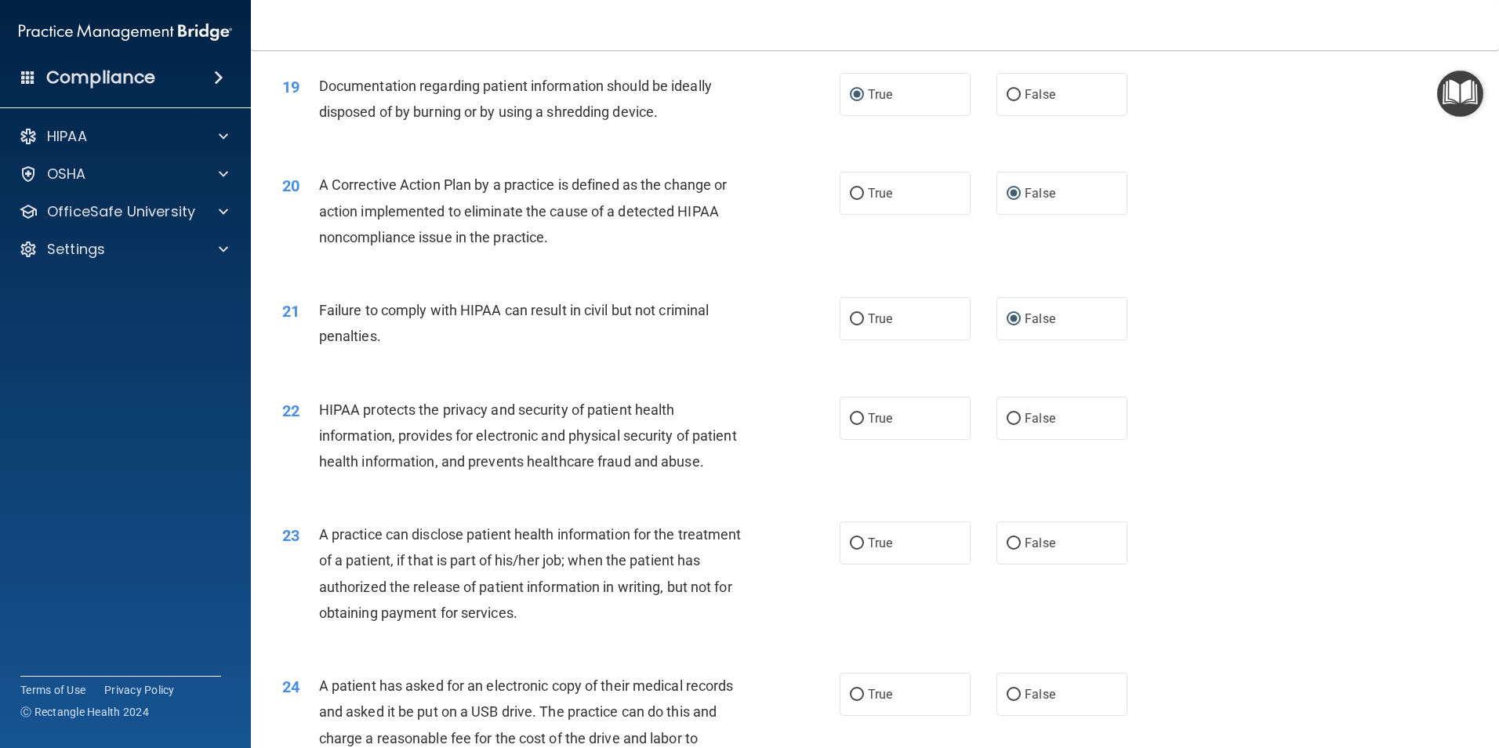
scroll to position [2117, 0]
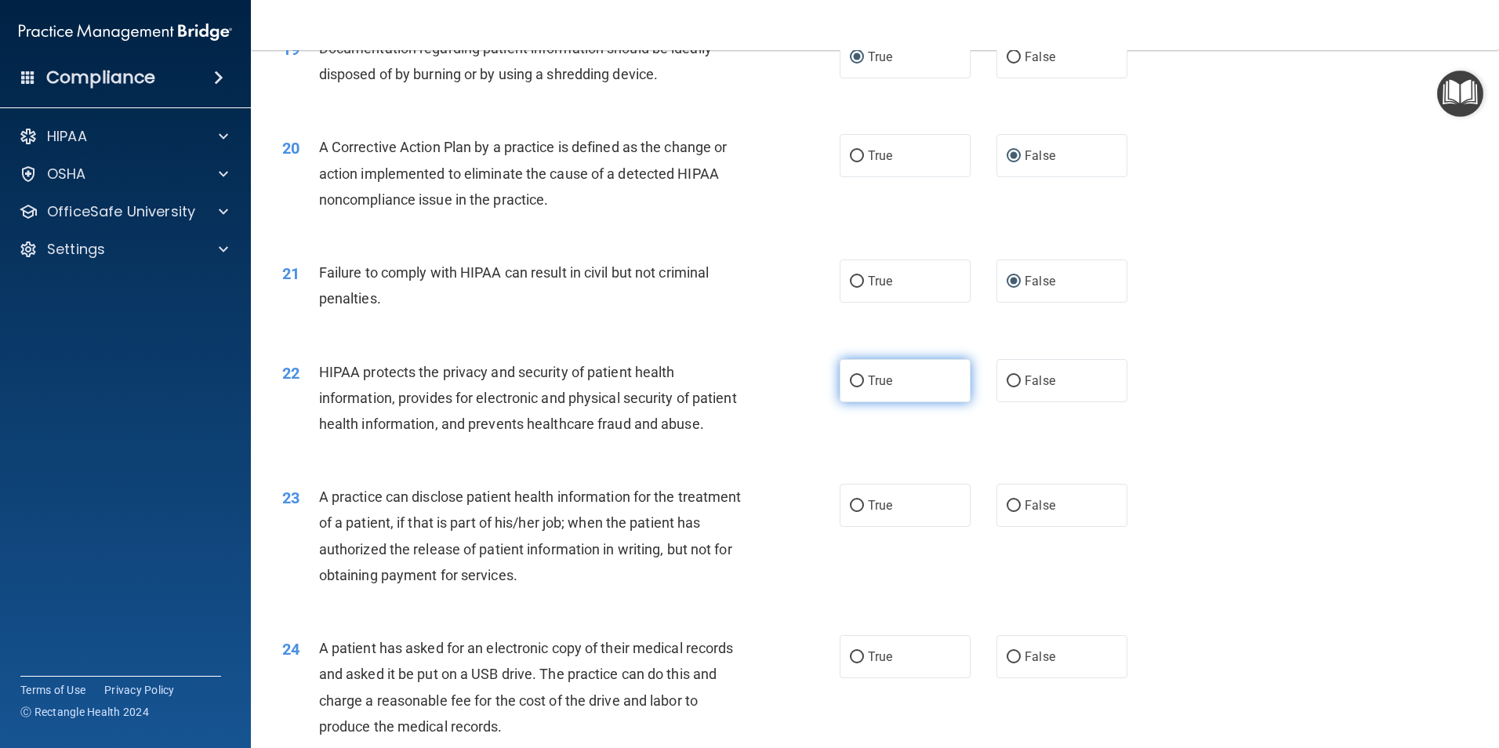
click at [850, 387] on input "True" at bounding box center [857, 382] width 14 height 12
radio input "true"
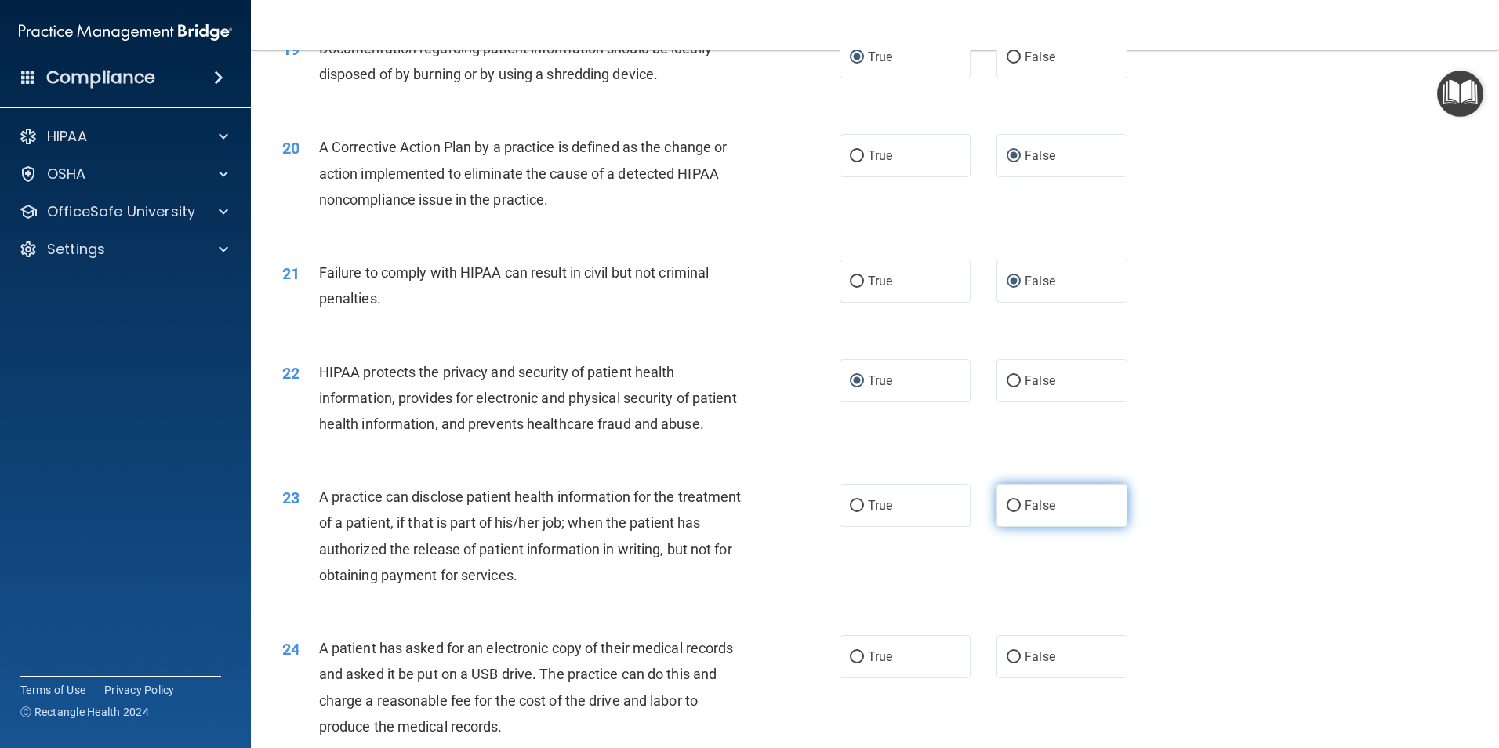
click at [1007, 512] on input "False" at bounding box center [1014, 506] width 14 height 12
radio input "true"
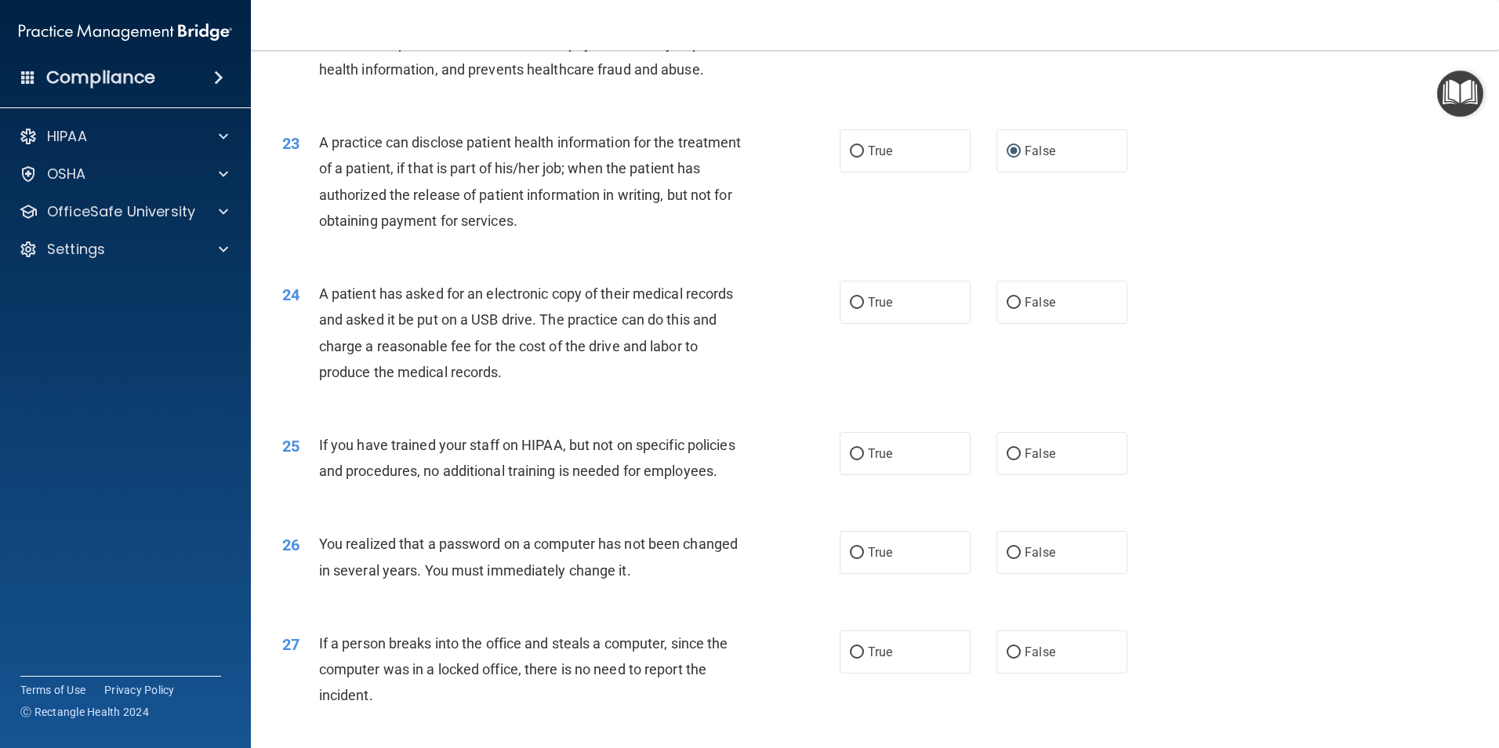
scroll to position [2509, 0]
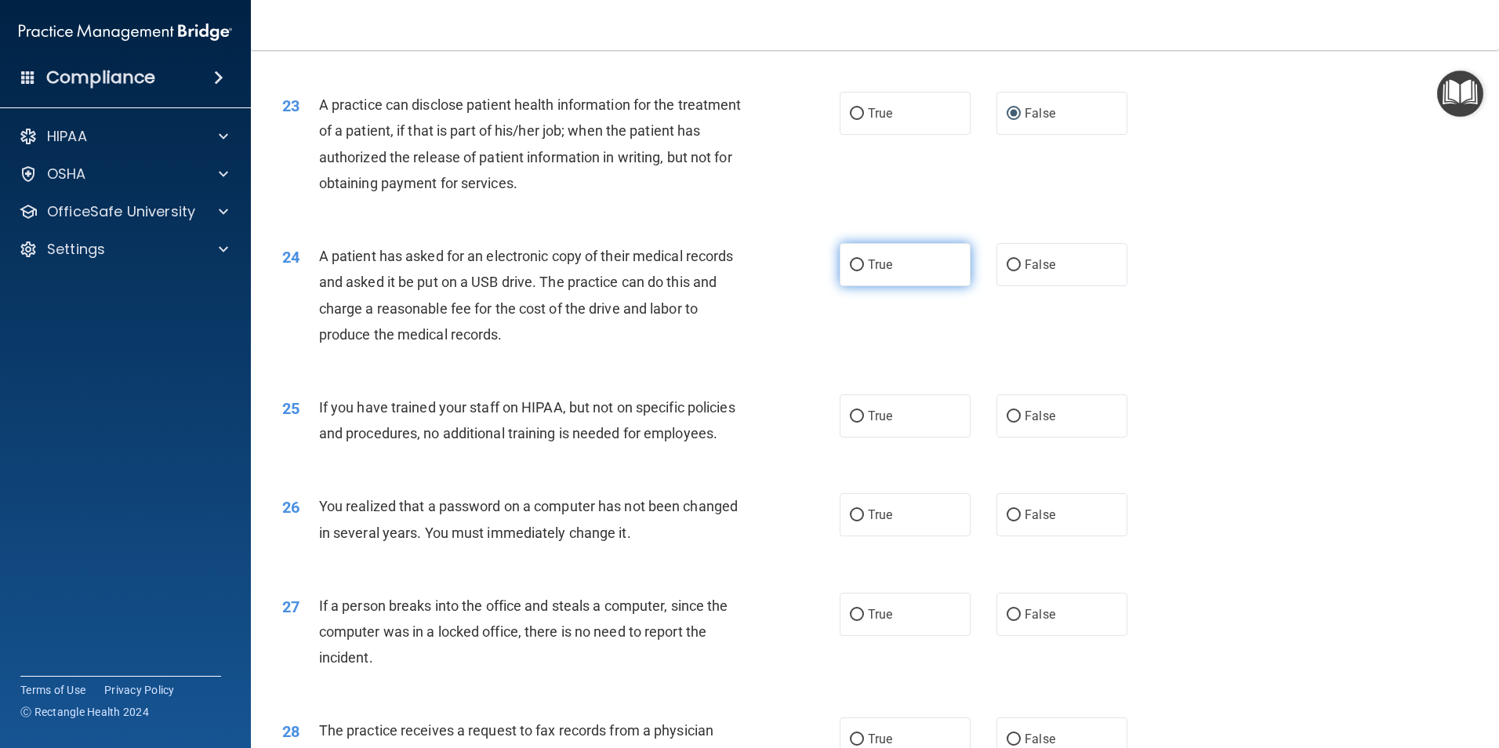
click at [853, 271] on input "True" at bounding box center [857, 266] width 14 height 12
radio input "true"
click at [1008, 423] on input "False" at bounding box center [1014, 417] width 14 height 12
radio input "true"
click at [850, 521] on input "True" at bounding box center [857, 516] width 14 height 12
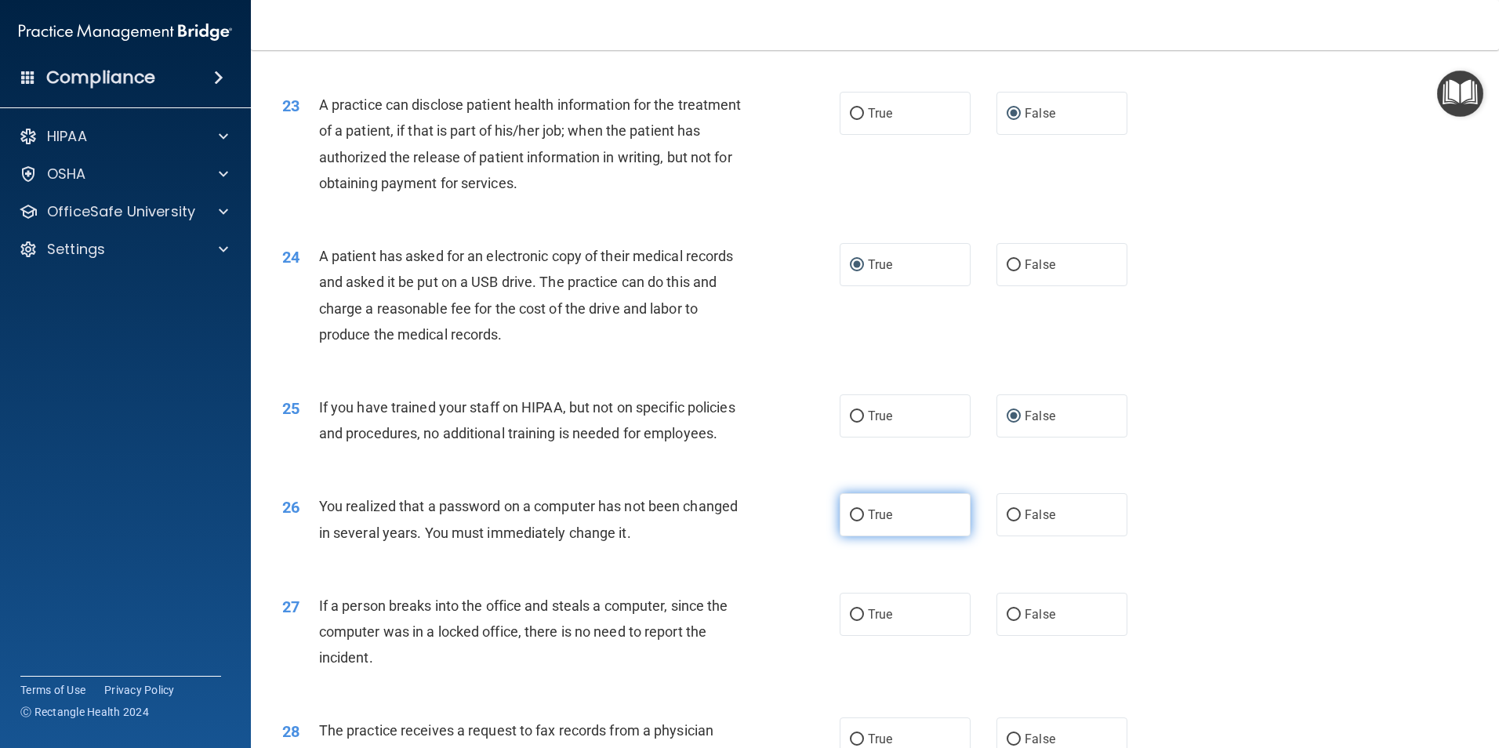
radio input "true"
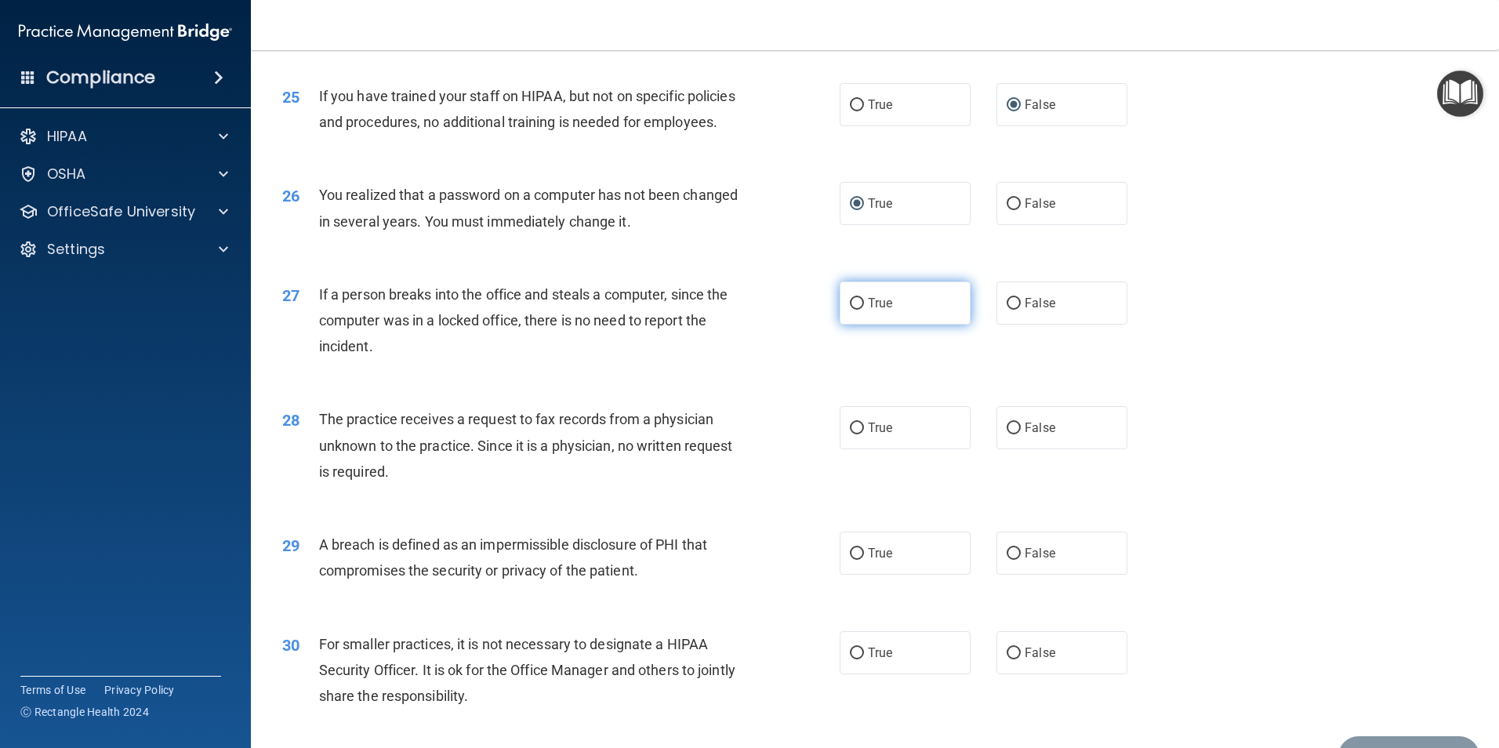
scroll to position [2823, 0]
click at [851, 307] on input "True" at bounding box center [857, 302] width 14 height 12
radio input "true"
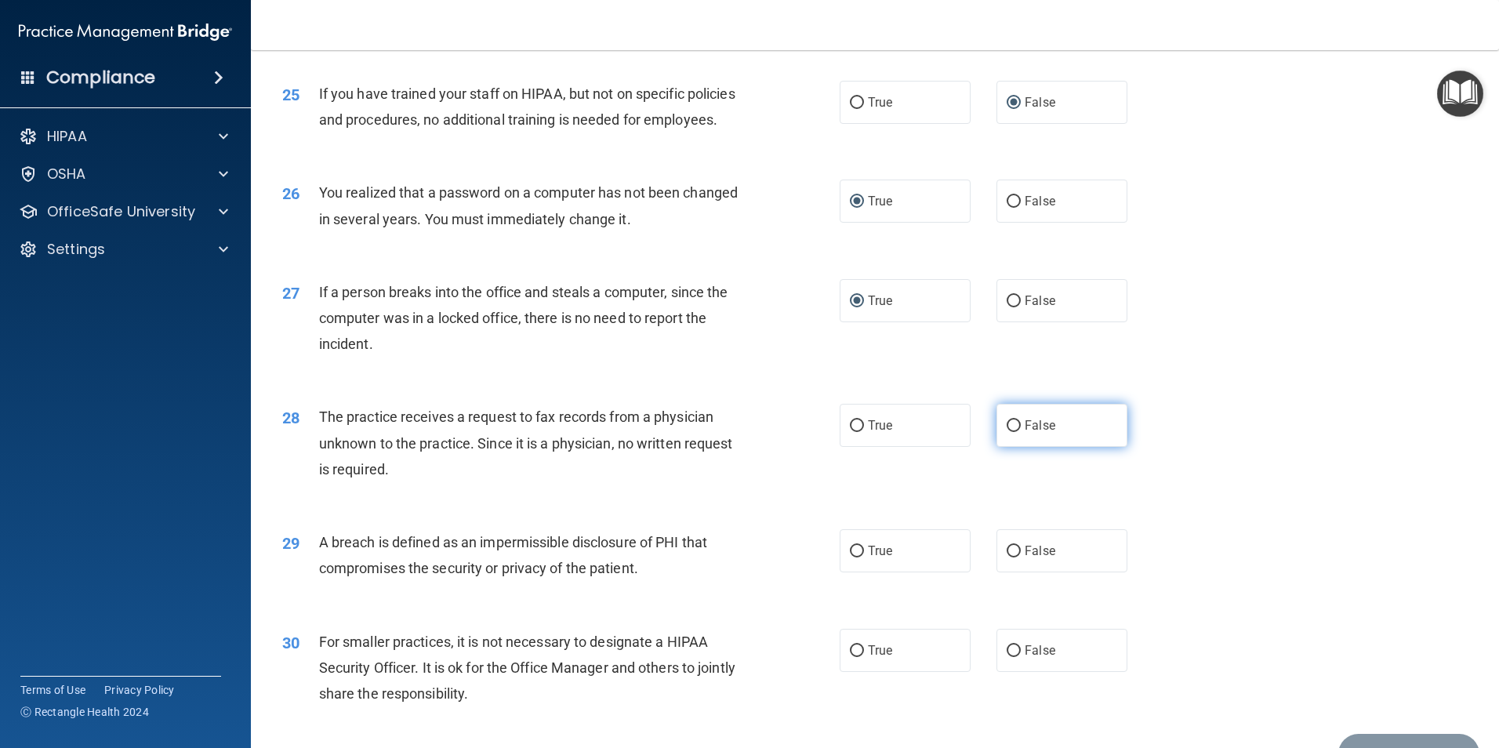
click at [1007, 432] on input "False" at bounding box center [1014, 426] width 14 height 12
radio input "true"
click at [851, 558] on input "True" at bounding box center [857, 552] width 14 height 12
radio input "true"
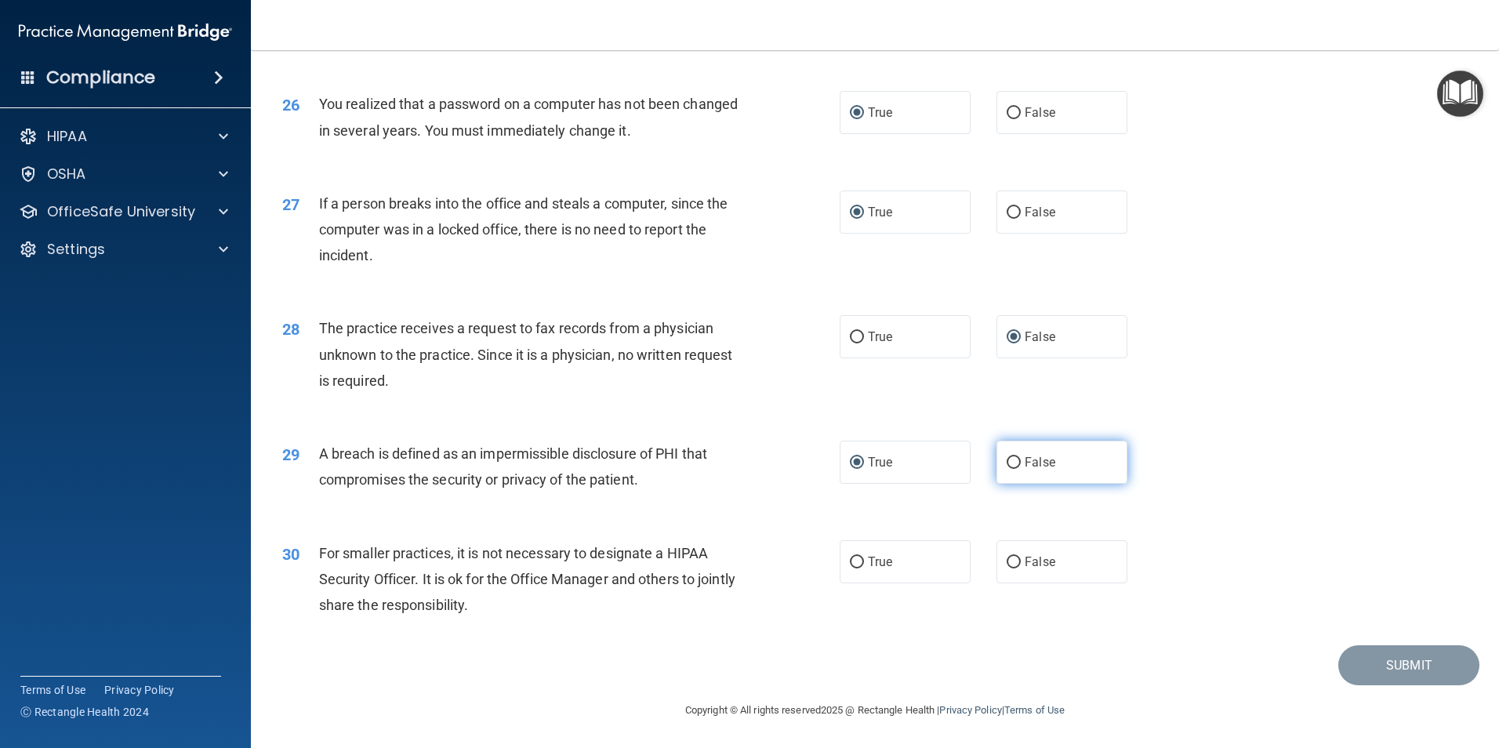
scroll to position [2989, 0]
click at [1008, 562] on input "False" at bounding box center [1014, 563] width 14 height 12
radio input "true"
click at [1381, 657] on button "Submit" at bounding box center [1408, 665] width 141 height 40
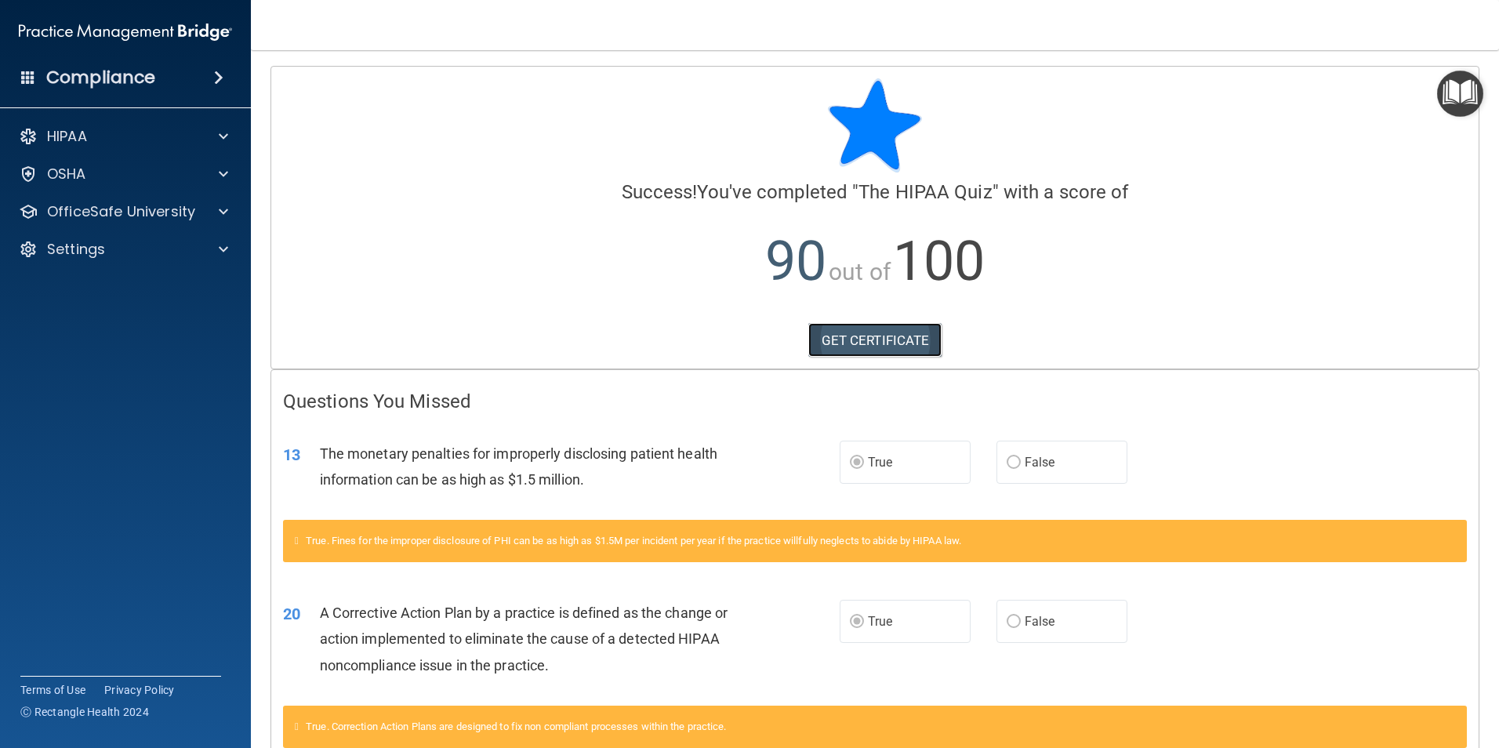
click at [892, 338] on link "GET CERTIFICATE" at bounding box center [875, 340] width 134 height 35
